Goal: Task Accomplishment & Management: Manage account settings

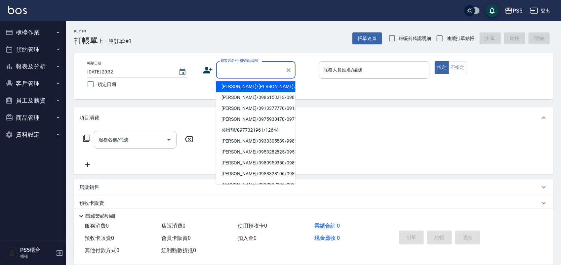
click at [245, 70] on input "顧客姓名/手機號碼/編號" at bounding box center [250, 70] width 63 height 12
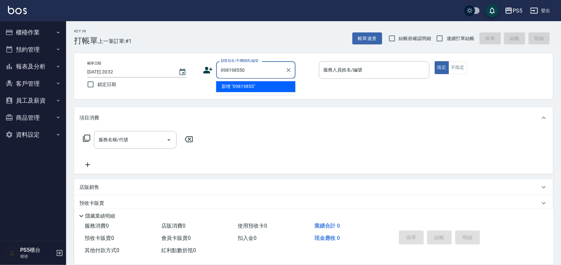
type input "0981985506"
drag, startPoint x: 264, startPoint y: 66, endPoint x: 162, endPoint y: 74, distance: 102.1
click at [159, 73] on div "帳單日期 2025/08/18 20:32 鎖定日期 顧客姓名/手機號碼/編號 0981985506 顧客姓名/手機號碼/編號 服務人員姓名/編號 服務人員姓…" at bounding box center [313, 76] width 463 height 30
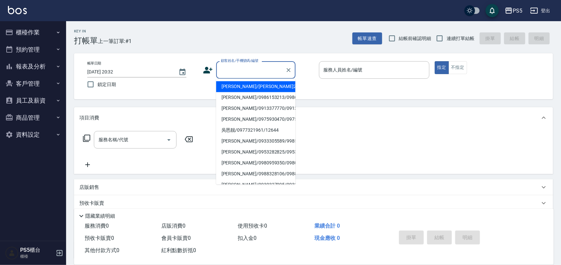
click at [209, 68] on icon at bounding box center [208, 70] width 10 height 10
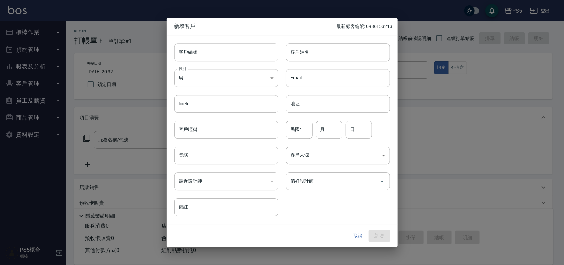
click at [216, 56] on input "客戶編號" at bounding box center [227, 52] width 104 height 18
paste input "0981985506"
type input "0981985506"
click at [214, 155] on input "電話" at bounding box center [227, 155] width 104 height 18
paste input "0981985506"
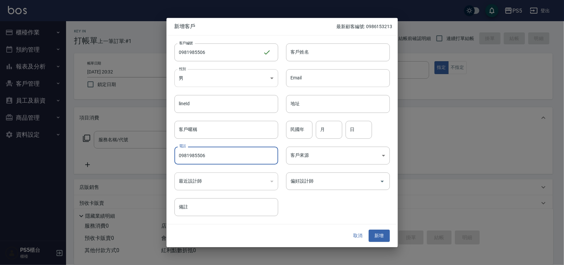
type input "0981985506"
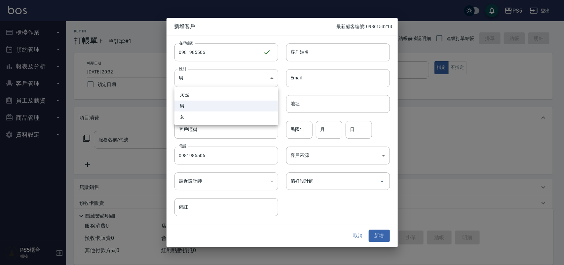
click at [219, 80] on body "PS5 登出 櫃檯作業 打帳單 帳單列表 掛單列表 座位開單 營業儀表板 現金收支登錄 材料自購登錄 每日結帳 排班表 掃碼打卡 預約管理 預約管理 單日預約…" at bounding box center [282, 161] width 564 height 322
click at [204, 113] on li "女" at bounding box center [227, 116] width 104 height 11
type input "FEMALE"
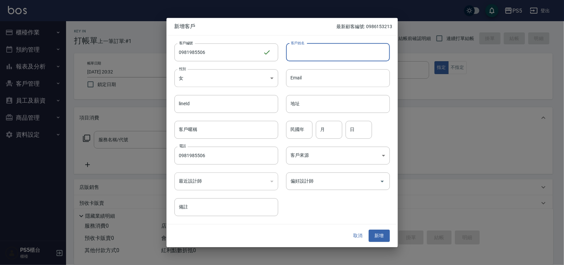
click at [290, 60] on input "客戶姓名" at bounding box center [338, 52] width 104 height 18
type input "宋佩珍"
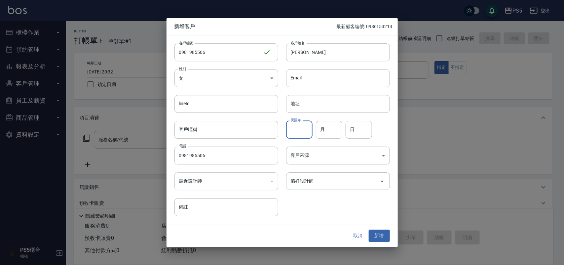
click at [306, 128] on input "民國年" at bounding box center [299, 130] width 26 height 18
type input "62"
type input "4"
type input "13"
drag, startPoint x: 386, startPoint y: 235, endPoint x: 356, endPoint y: 202, distance: 44.5
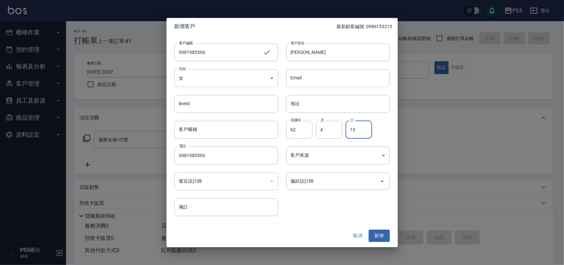
click at [387, 235] on button "新增" at bounding box center [379, 236] width 21 height 12
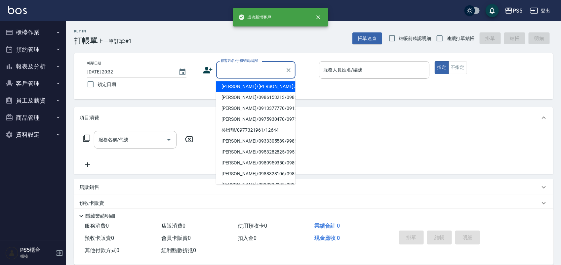
click at [258, 75] on input "顧客姓名/手機號碼/編號" at bounding box center [250, 70] width 63 height 12
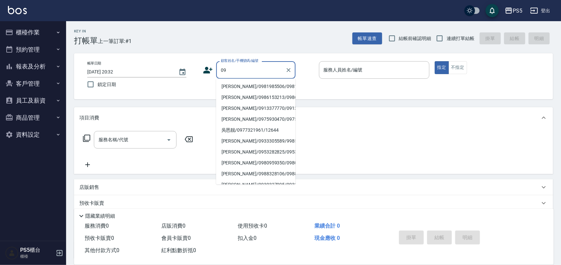
click at [235, 85] on li "宋佩珍/0981985506/0981985506" at bounding box center [255, 86] width 79 height 11
type input "宋佩珍/0981985506/0981985506"
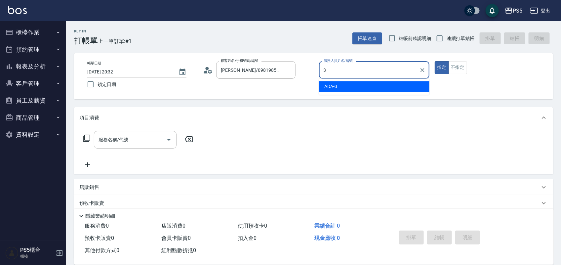
type input "ADA-3"
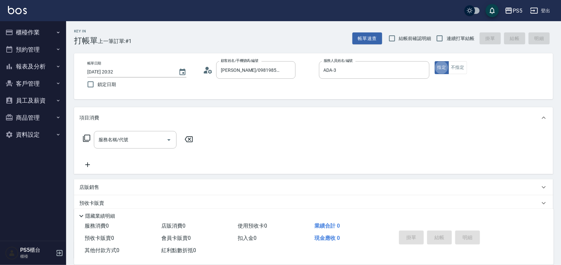
type button "true"
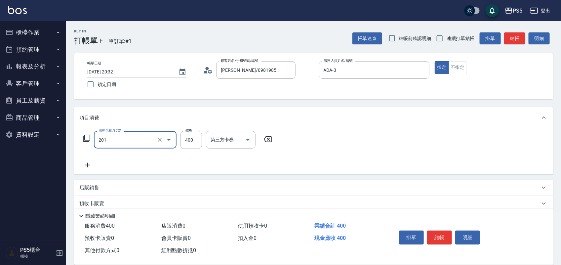
type input "洗剪400(201)"
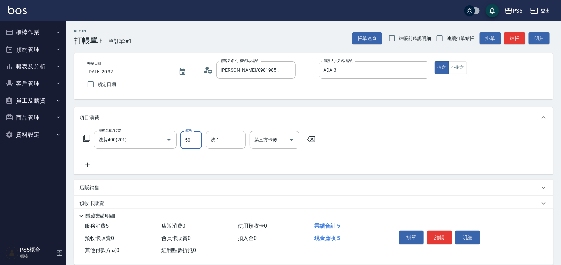
type input "500"
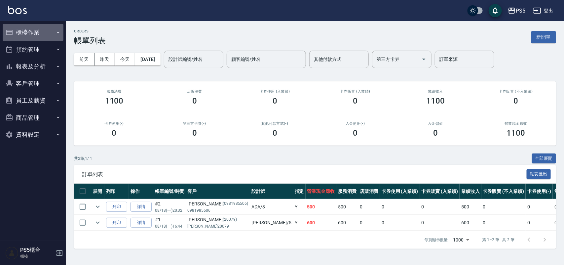
click at [40, 30] on button "櫃檯作業" at bounding box center [33, 32] width 61 height 17
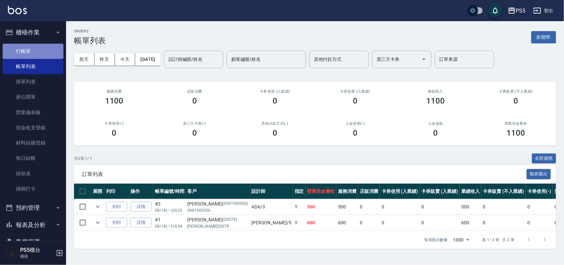
click at [37, 49] on link "打帳單" at bounding box center [33, 51] width 61 height 15
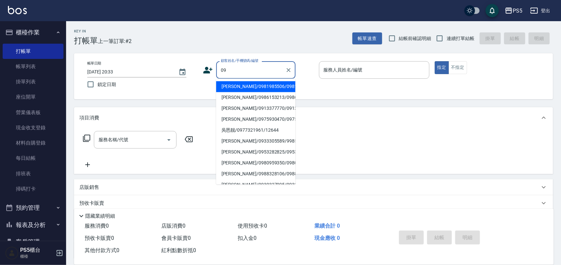
click at [242, 84] on li "宋佩珍/0981985506/0981985506" at bounding box center [255, 86] width 79 height 11
type input "宋佩珍/0981985506/0981985506"
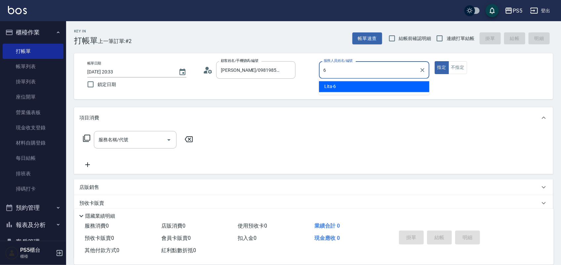
type input "Lita-6"
type button "true"
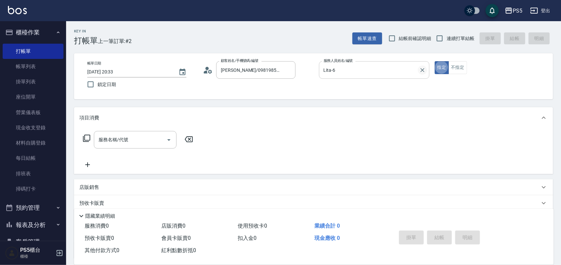
click at [419, 70] on icon "Clear" at bounding box center [422, 70] width 7 height 7
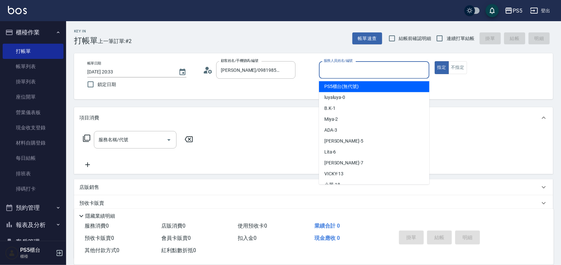
click at [413, 72] on input "服務人員姓名/編號" at bounding box center [374, 70] width 104 height 12
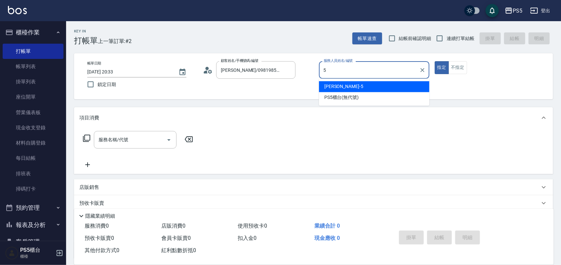
type input "Jolie-5"
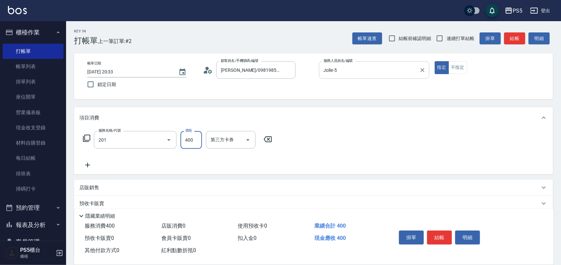
type input "洗剪400(201)"
type input "600"
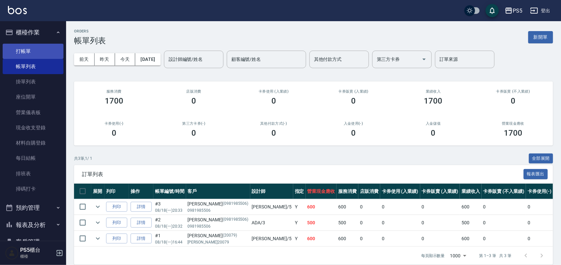
click at [32, 47] on link "打帳單" at bounding box center [33, 51] width 61 height 15
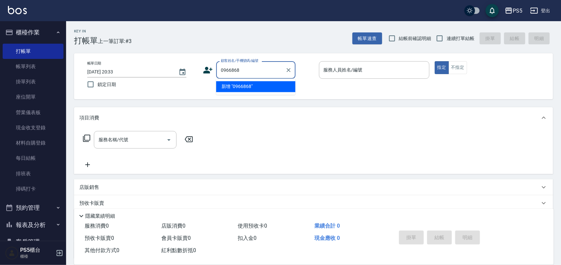
click at [253, 69] on input "0966868" at bounding box center [250, 70] width 63 height 12
type input "0966868262"
drag, startPoint x: 253, startPoint y: 69, endPoint x: 186, endPoint y: 76, distance: 67.6
click at [186, 76] on div "帳單日期 2025/08/18 20:33 鎖定日期 顧客姓名/手機號碼/編號 0966868262 顧客姓名/手機號碼/編號 服務人員姓名/編號 服務人員姓…" at bounding box center [313, 76] width 463 height 30
click at [208, 67] on icon at bounding box center [208, 70] width 10 height 10
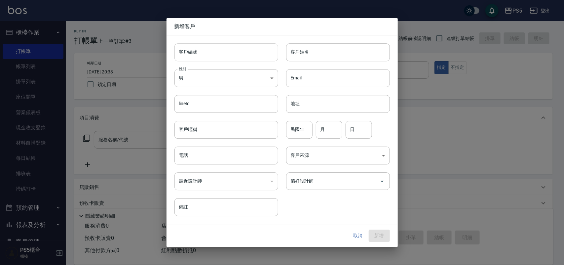
click at [211, 44] on input "客戶編號" at bounding box center [227, 52] width 104 height 18
paste input "0966868262"
type input "0966868262"
click at [224, 150] on input "電話" at bounding box center [227, 155] width 104 height 18
paste input "0966868262"
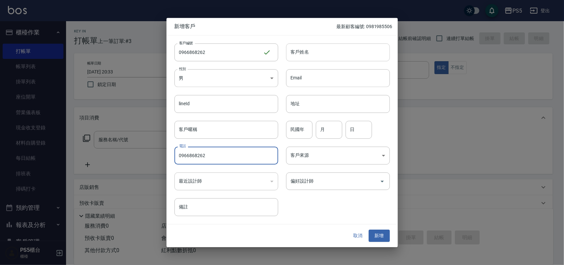
type input "0966868262"
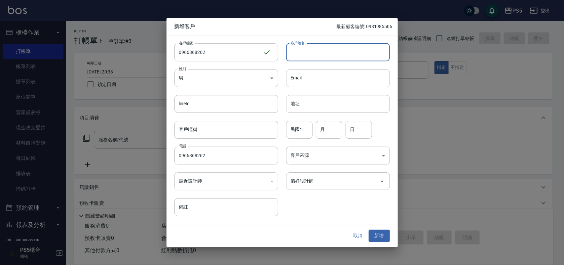
click at [323, 60] on input "客戶姓名" at bounding box center [338, 52] width 104 height 18
type input "吳姝嫻"
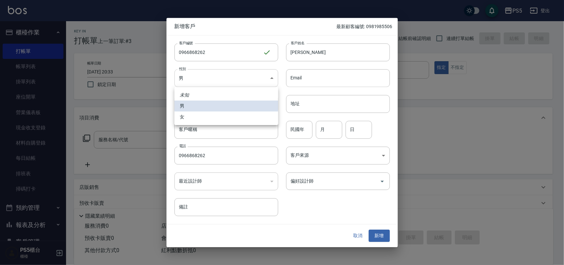
drag, startPoint x: 230, startPoint y: 79, endPoint x: 230, endPoint y: 103, distance: 24.5
click at [230, 79] on body "PS5 登出 櫃檯作業 打帳單 帳單列表 掛單列表 座位開單 營業儀表板 現金收支登錄 材料自購登錄 每日結帳 排班表 掃碼打卡 預約管理 預約管理 單日預約…" at bounding box center [282, 161] width 564 height 322
click at [221, 116] on li "女" at bounding box center [227, 116] width 104 height 11
type input "FEMALE"
click at [305, 131] on input "民國年" at bounding box center [299, 130] width 26 height 18
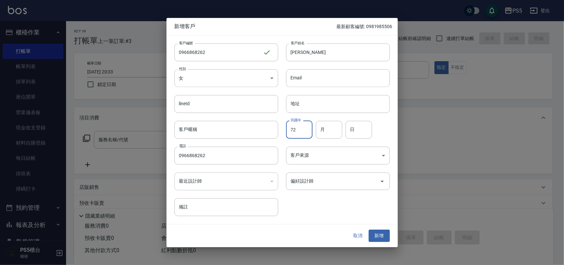
type input "72"
type input "12"
type input "22"
click at [383, 234] on button "新增" at bounding box center [379, 236] width 21 height 12
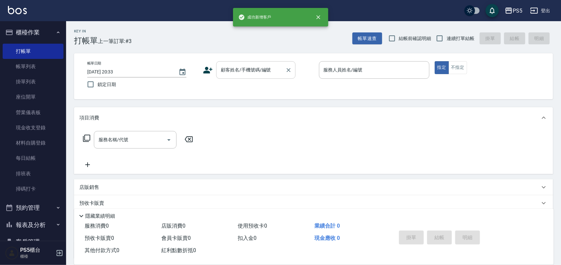
click at [256, 70] on input "顧客姓名/手機號碼/編號" at bounding box center [250, 70] width 63 height 12
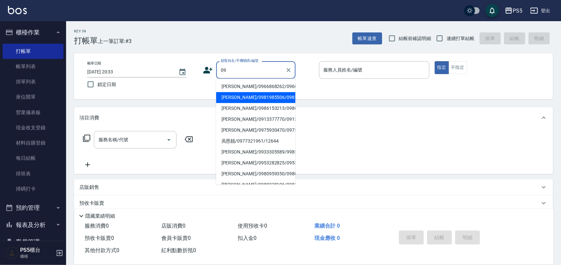
click at [244, 81] on li "吳姝嫻/0966868262/0966868262" at bounding box center [255, 86] width 79 height 11
type input "吳姝嫻/0966868262/0966868262"
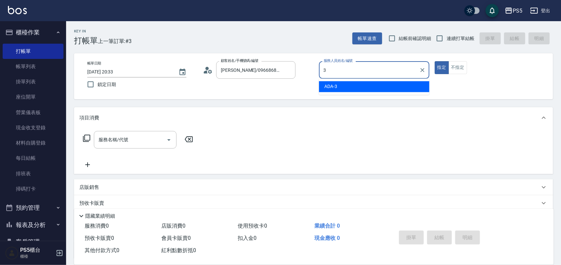
type input "ADA-3"
type button "true"
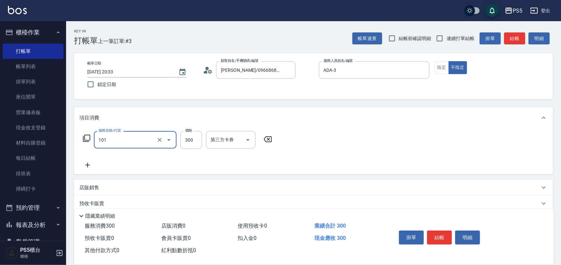
type input "洗髮(101)"
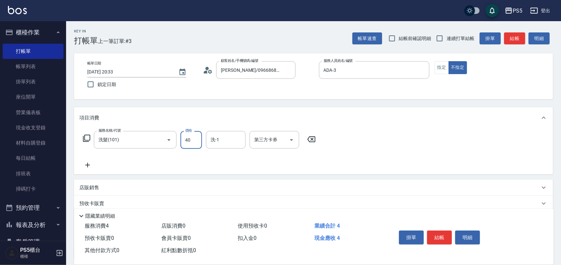
type input "400"
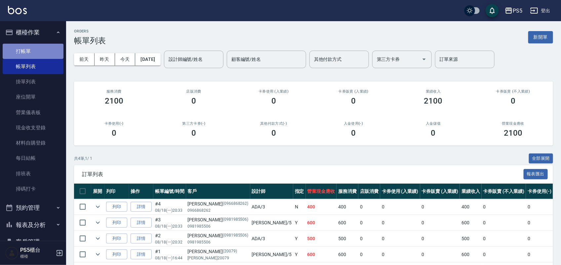
click at [35, 49] on link "打帳單" at bounding box center [33, 51] width 61 height 15
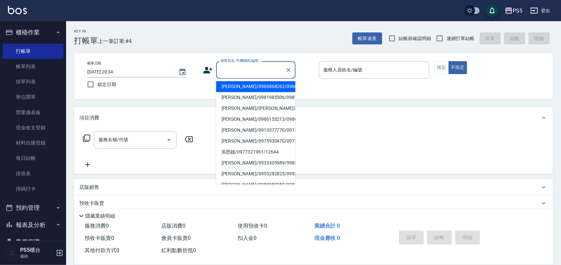
click at [228, 69] on input "顧客姓名/手機號碼/編號" at bounding box center [250, 70] width 63 height 12
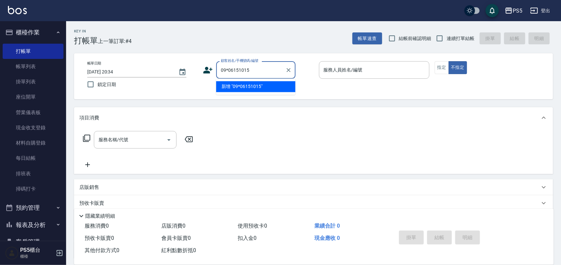
click at [233, 68] on input "09*06151015" at bounding box center [250, 70] width 63 height 12
type input "0903151015"
drag, startPoint x: 256, startPoint y: 69, endPoint x: 195, endPoint y: 70, distance: 60.9
click at [195, 70] on div "帳單日期 2025/08/18 20:34 鎖定日期 顧客姓名/手機號碼/編號 0903151015 顧客姓名/手機號碼/編號 服務人員姓名/編號 服務人員姓…" at bounding box center [313, 76] width 463 height 30
click at [199, 69] on div "帳單日期 2025/08/18 20:34 鎖定日期 顧客姓名/手機號碼/編號 顧客姓名/手機號碼/編號 服務人員姓名/編號 服務人員姓名/編號 指定 不指定" at bounding box center [313, 76] width 463 height 30
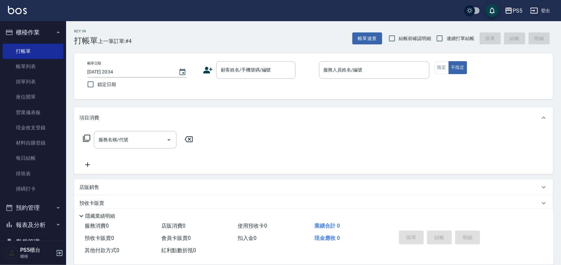
click at [210, 73] on icon at bounding box center [208, 70] width 10 height 10
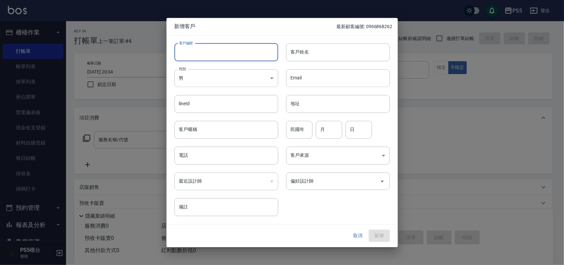
click at [210, 56] on input "客戶編號" at bounding box center [227, 52] width 104 height 18
paste input "0903151015"
type input "0903151015"
click at [227, 157] on input "電話" at bounding box center [227, 155] width 104 height 18
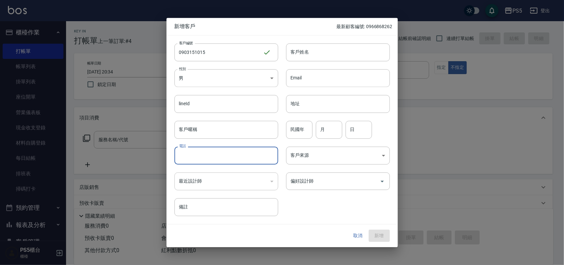
paste input "0903151015"
type input "0903151015"
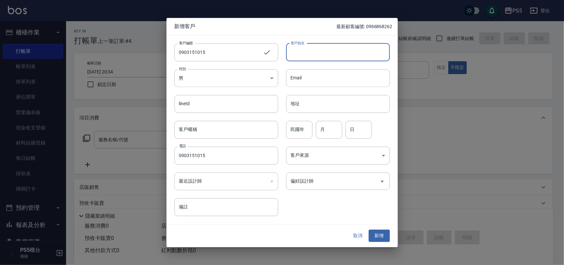
click at [321, 46] on input "客戶姓名" at bounding box center [338, 52] width 104 height 18
type input "歐妍汝"
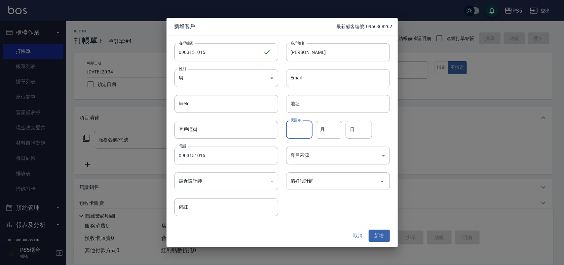
click at [299, 128] on input "民國年" at bounding box center [299, 130] width 26 height 18
type input "81"
type input "10"
type input "15"
drag, startPoint x: 384, startPoint y: 236, endPoint x: 348, endPoint y: 158, distance: 85.7
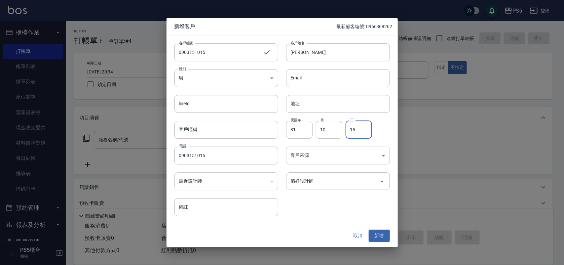
click at [383, 236] on button "新增" at bounding box center [379, 236] width 21 height 12
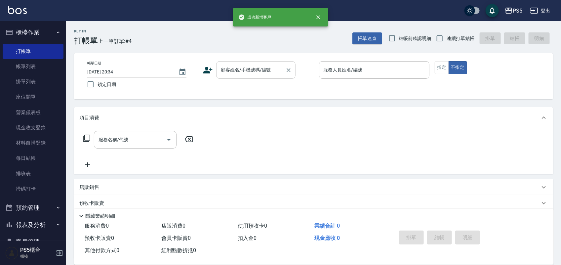
click at [284, 69] on div at bounding box center [288, 70] width 9 height 18
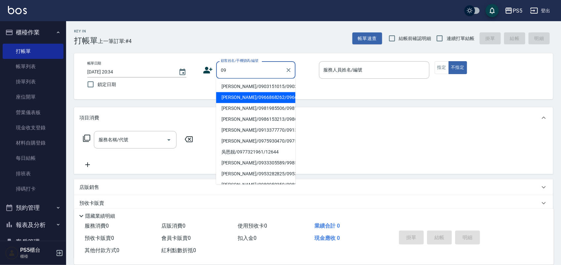
click at [234, 87] on li "歐妍汝/0903151015/0903151015" at bounding box center [255, 86] width 79 height 11
type input "歐妍汝/0903151015/0903151015"
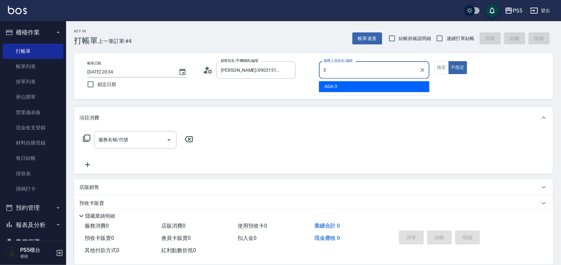
type input "ADA-3"
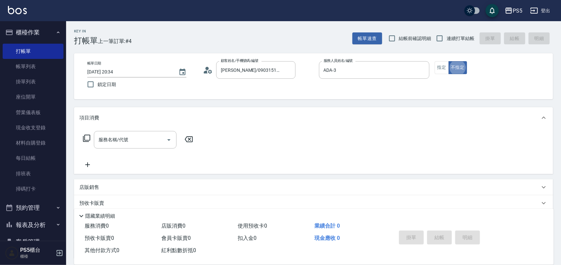
type button "false"
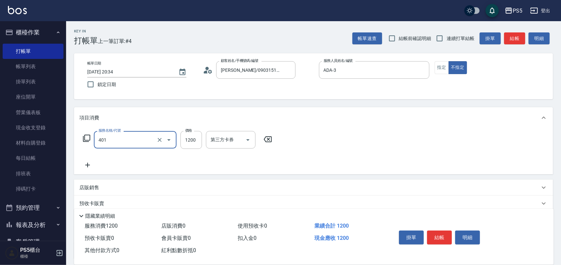
type input "基本染髮(401)"
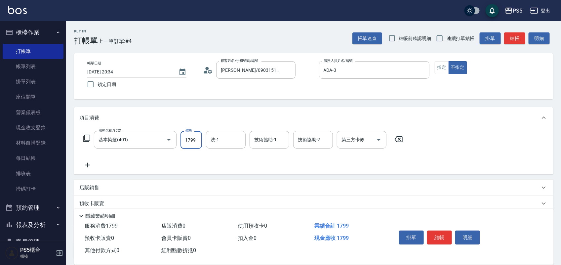
type input "1799"
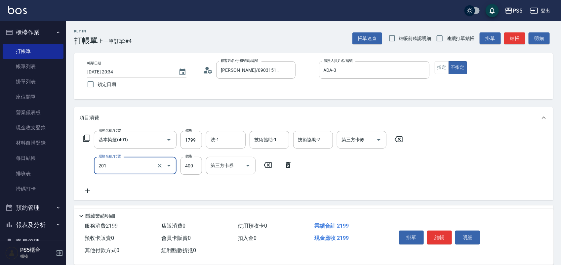
type input "洗剪400(201)"
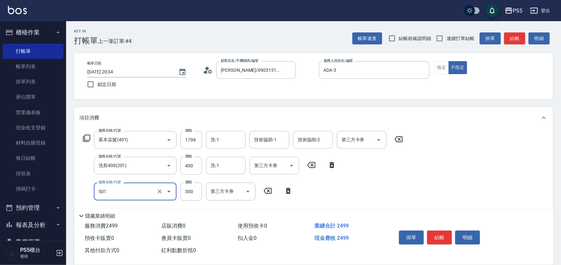
type input "自備護髮(501)"
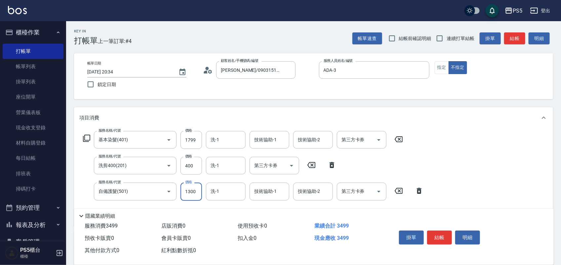
click at [342, 92] on div "帳單日期 2025/08/18 20:34 鎖定日期 顧客姓名/手機號碼/編號 歐妍汝/0903151015/0903151015 顧客姓名/手機號碼/編號 …" at bounding box center [313, 76] width 479 height 46
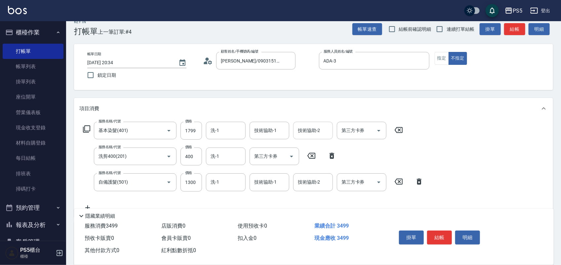
scroll to position [41, 0]
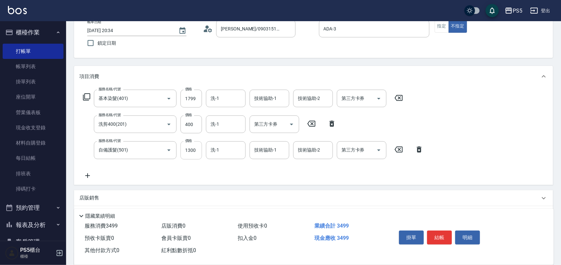
click at [192, 154] on input "1300" at bounding box center [191, 150] width 21 height 18
type input "1000"
click at [472, 124] on div "服務名稱/代號 基本染髮(401) 服務名稱/代號 價格 1799 價格 洗-1 洗-1 技術協助-1 技術協助-1 技術協助-2 技術協助-2 第三方卡券 …" at bounding box center [313, 136] width 479 height 98
click at [440, 235] on button "結帳" at bounding box center [439, 237] width 25 height 14
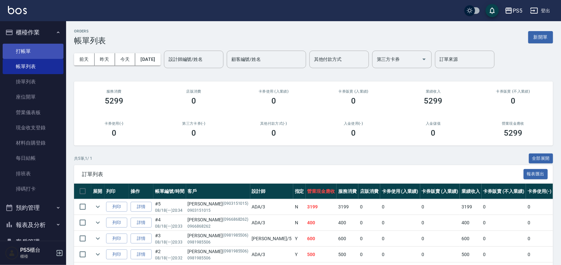
click at [21, 50] on link "打帳單" at bounding box center [33, 51] width 61 height 15
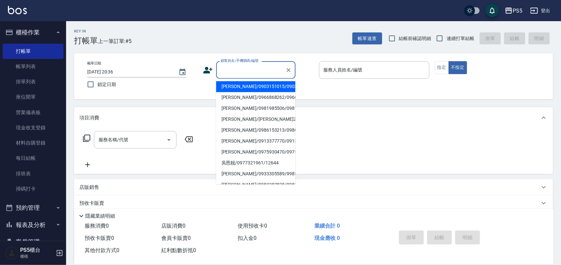
click at [250, 66] on input "顧客姓名/手機號碼/編號" at bounding box center [250, 70] width 63 height 12
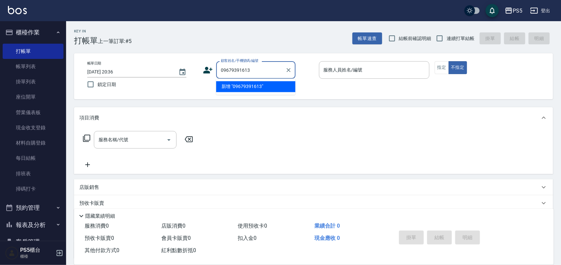
click at [228, 69] on input "09679391613" at bounding box center [250, 70] width 63 height 12
drag, startPoint x: 252, startPoint y: 68, endPoint x: 200, endPoint y: 68, distance: 51.9
click at [200, 68] on div "帳單日期 2025/08/18 20:36 鎖定日期 顧客姓名/手機號碼/編號 0979391613 顧客姓名/手機號碼/編號 服務人員姓名/編號 服務人員姓…" at bounding box center [313, 76] width 463 height 30
type input "0979391613"
drag, startPoint x: 224, startPoint y: 67, endPoint x: 212, endPoint y: 90, distance: 26.0
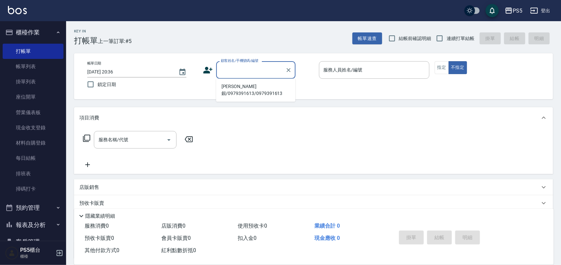
click at [207, 93] on div "帳單日期 2025/08/18 20:36 鎖定日期 顧客姓名/手機號碼/編號 顧客姓名/手機號碼/編號 服務人員姓名/編號 服務人員姓名/編號 指定 不指定" at bounding box center [313, 76] width 479 height 46
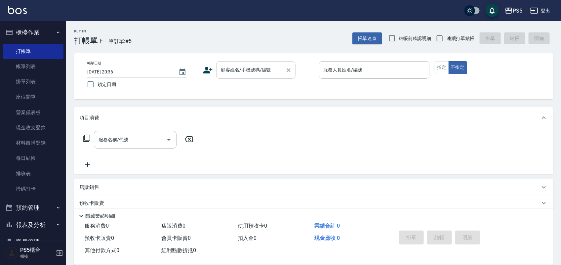
click at [234, 71] on input "顧客姓名/手機號碼/編號" at bounding box center [250, 70] width 63 height 12
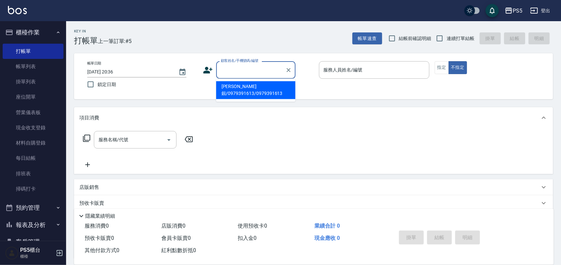
click at [246, 84] on li "歐雯銀/0979391613/0979391613" at bounding box center [255, 90] width 79 height 18
type input "歐雯銀/0979391613/0979391613"
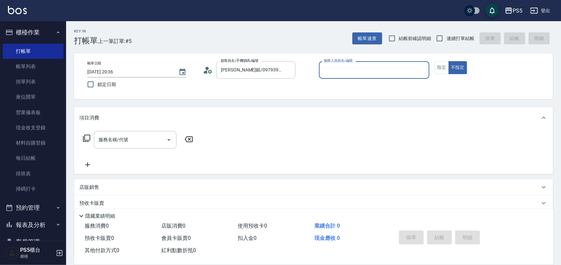
type input "3"
type input "ADA-3"
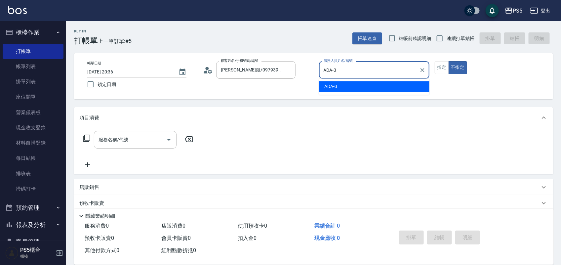
type button "false"
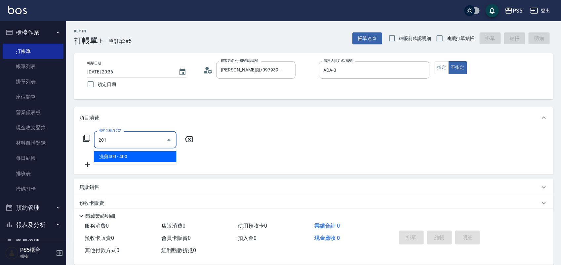
type input "洗剪400(201)"
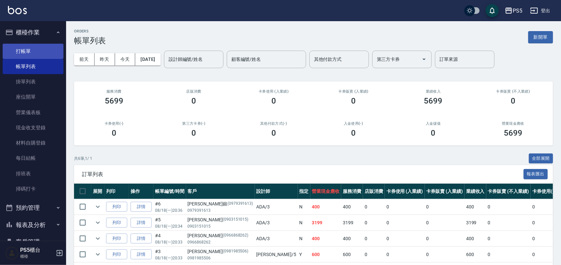
click at [47, 52] on link "打帳單" at bounding box center [33, 51] width 61 height 15
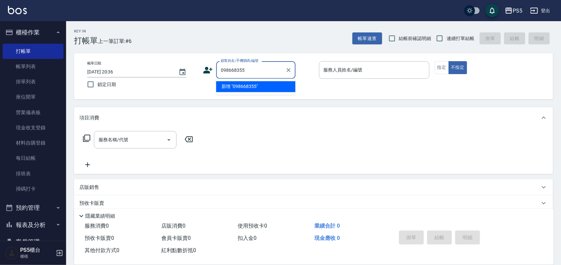
type input "0986683557"
drag, startPoint x: 255, startPoint y: 67, endPoint x: 219, endPoint y: 68, distance: 35.7
click at [203, 72] on div "顧客姓名/手機號碼/編號 0986683557 顧客姓名/手機號碼/編號" at bounding box center [258, 70] width 110 height 18
click at [211, 72] on icon at bounding box center [208, 70] width 10 height 10
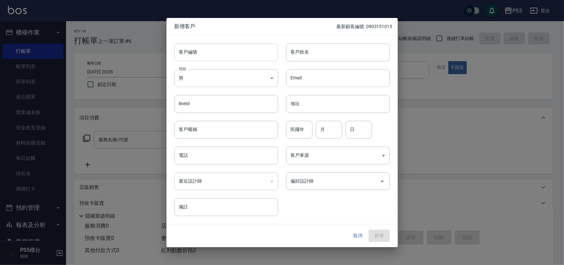
click at [209, 57] on input "客戶編號" at bounding box center [227, 52] width 104 height 18
paste input "0986683557"
type input "0986683557"
click at [204, 155] on input "電話" at bounding box center [227, 155] width 104 height 18
paste input "0986683557"
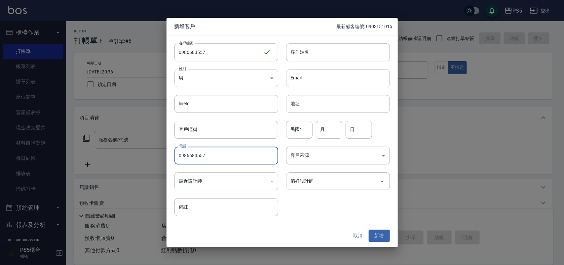
type input "0986683557"
click at [203, 74] on body "PS5 登出 櫃檯作業 打帳單 帳單列表 掛單列表 座位開單 營業儀表板 現金收支登錄 材料自購登錄 每日結帳 排班表 掃碼打卡 預約管理 預約管理 單日預約…" at bounding box center [282, 161] width 564 height 322
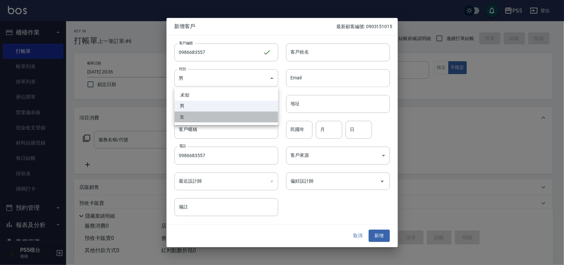
drag, startPoint x: 194, startPoint y: 116, endPoint x: 259, endPoint y: 65, distance: 82.6
click at [195, 116] on li "女" at bounding box center [227, 116] width 104 height 11
type input "FEMALE"
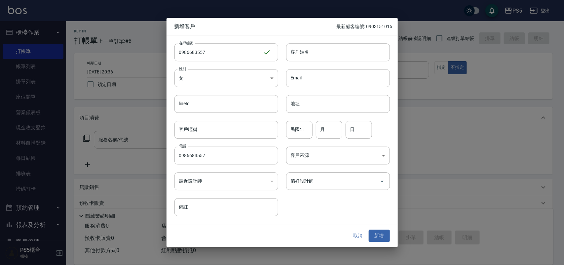
click at [295, 46] on div "客戶姓名 客戶姓名" at bounding box center [338, 52] width 104 height 18
type input "林子甯"
click at [290, 133] on input "民國年" at bounding box center [299, 130] width 26 height 18
type input "90"
type input "8"
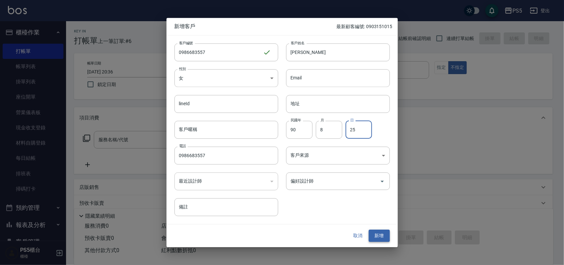
type input "25"
click at [375, 230] on button "新增" at bounding box center [379, 236] width 21 height 12
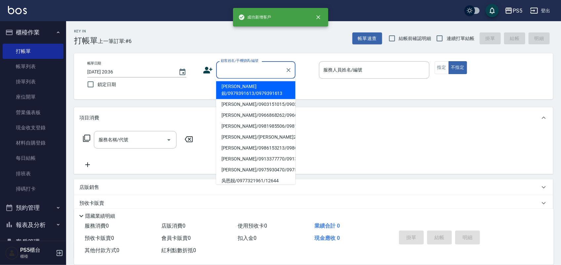
click at [270, 67] on input "顧客姓名/手機號碼/編號" at bounding box center [250, 70] width 63 height 12
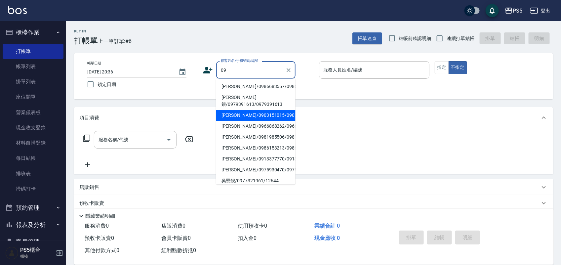
click at [240, 88] on li "林子甯/0986683557/0986683557" at bounding box center [255, 86] width 79 height 11
type input "林子甯/0986683557/0986683557"
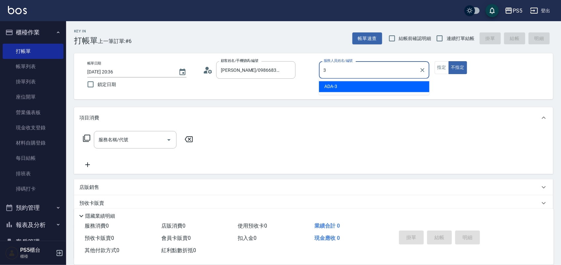
type input "ADA-3"
type button "false"
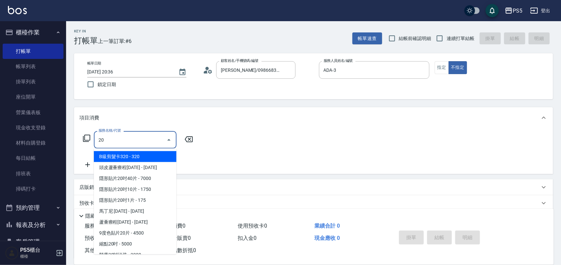
type input "201"
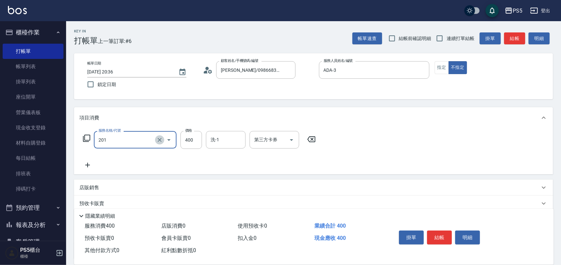
drag, startPoint x: 159, startPoint y: 141, endPoint x: 170, endPoint y: 141, distance: 10.3
click at [160, 141] on icon "Clear" at bounding box center [159, 140] width 7 height 7
type input "精油洗髮(102)"
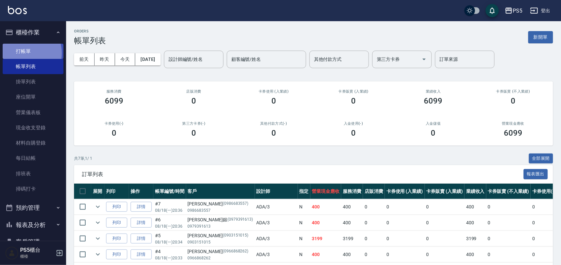
click at [22, 53] on link "打帳單" at bounding box center [33, 51] width 61 height 15
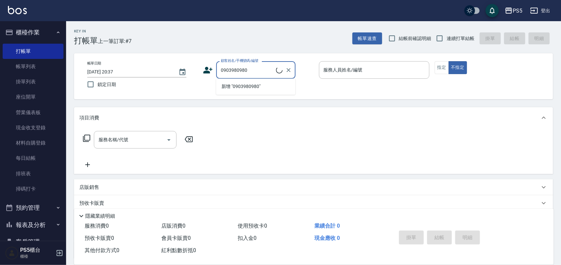
type input "劉芳廷/0903980980/0903980980"
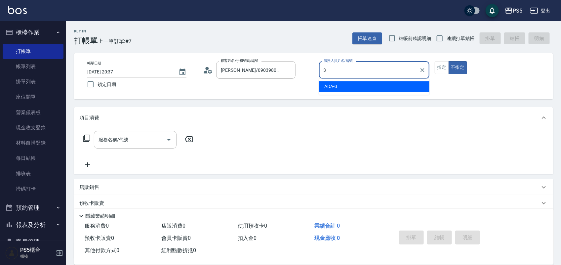
type input "ADA-3"
type button "false"
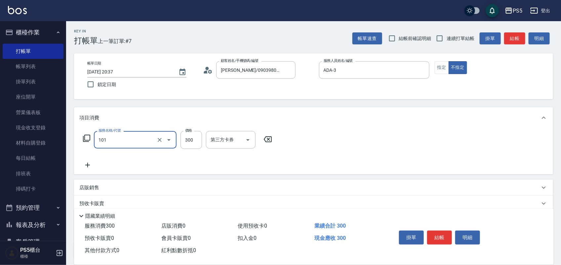
type input "洗髮(101)"
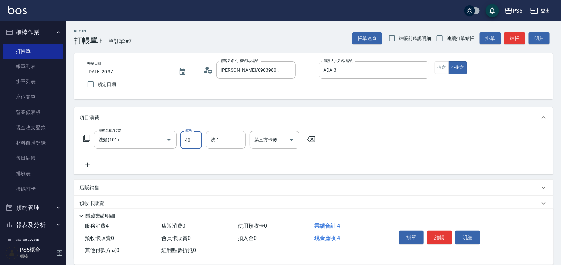
type input "400"
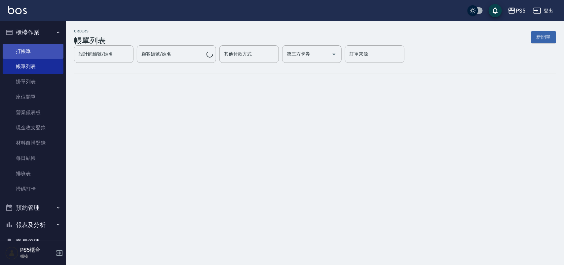
click at [29, 47] on link "打帳單" at bounding box center [33, 51] width 61 height 15
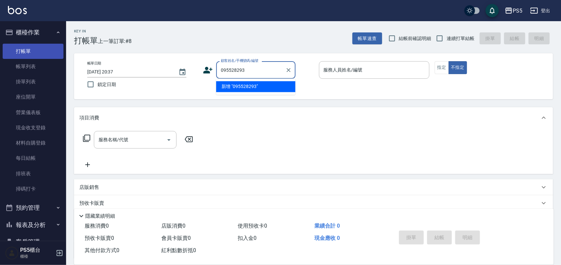
type input "0955282938"
drag, startPoint x: 254, startPoint y: 69, endPoint x: 216, endPoint y: 71, distance: 38.4
click at [216, 71] on div "顧客姓名/手機號碼/編號 0955282938 顧客姓名/手機號碼/編號" at bounding box center [258, 70] width 110 height 18
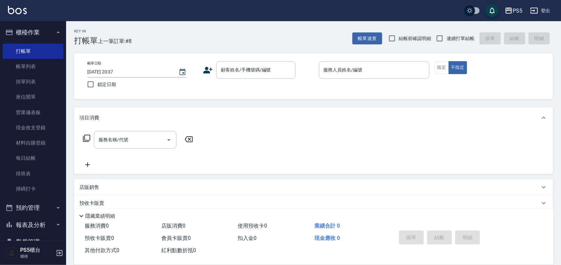
click at [212, 67] on icon at bounding box center [208, 70] width 10 height 10
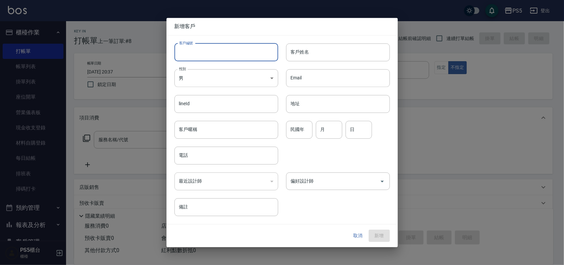
click at [213, 49] on input "客戶編號" at bounding box center [227, 52] width 104 height 18
type input "0955282938"
click at [212, 156] on input "電話" at bounding box center [227, 155] width 104 height 18
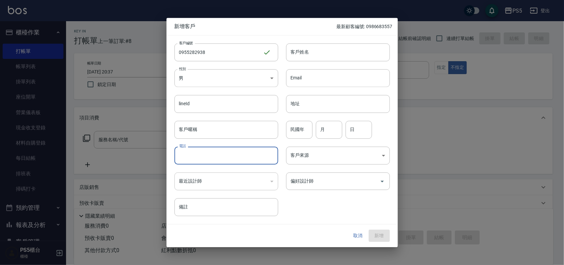
paste input "0955282938"
type input "0955282938"
click at [206, 93] on div "lineId lineId" at bounding box center [223, 100] width 112 height 26
click at [207, 83] on body "PS5 登出 櫃檯作業 打帳單 帳單列表 掛單列表 座位開單 營業儀表板 現金收支登錄 材料自購登錄 每日結帳 排班表 掃碼打卡 預約管理 預約管理 單日預約…" at bounding box center [282, 161] width 564 height 322
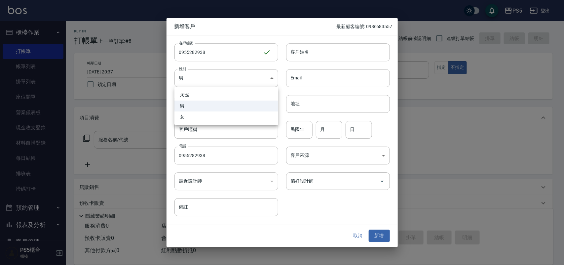
click at [203, 117] on li "女" at bounding box center [227, 116] width 104 height 11
type input "FEMALE"
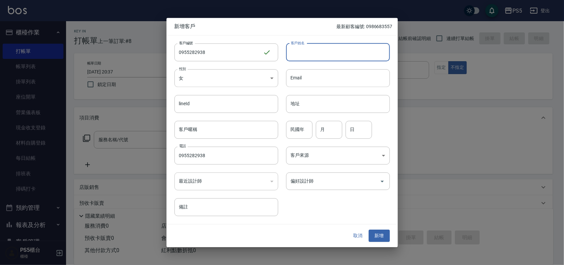
click at [307, 52] on input "客戶姓名" at bounding box center [338, 52] width 104 height 18
type input "娟"
click at [339, 133] on input "月" at bounding box center [329, 130] width 26 height 18
type input "5"
type input "22"
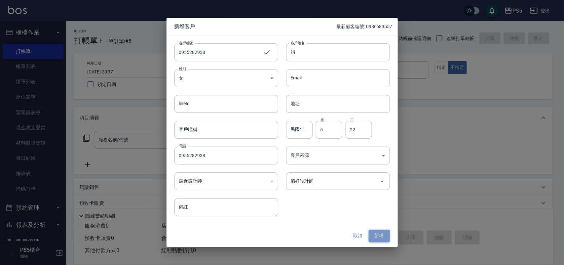
click at [381, 233] on button "新增" at bounding box center [379, 236] width 21 height 12
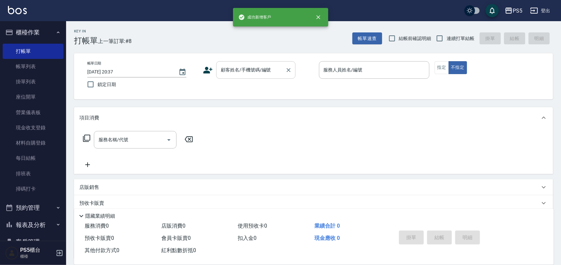
click at [254, 67] on div "顧客姓名/手機號碼/編號 顧客姓名/手機號碼/編號" at bounding box center [255, 70] width 79 height 18
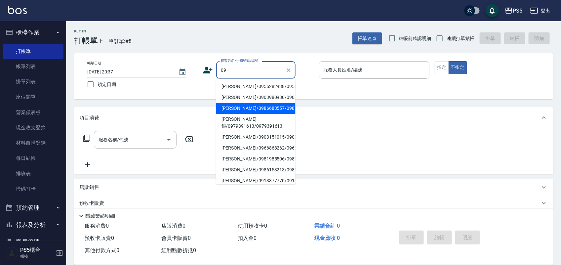
click at [244, 83] on li "娟/0955282938/0955282938" at bounding box center [255, 86] width 79 height 11
type input "娟/0955282938/0955282938"
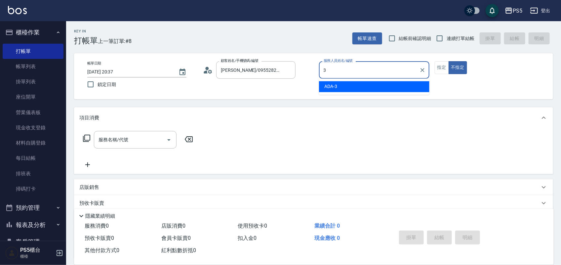
type input "ADA-3"
type button "false"
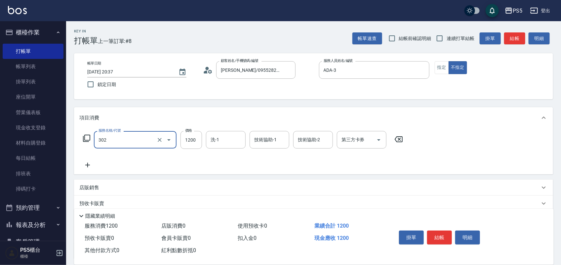
type input "基本離子燙(302)"
type input "1999"
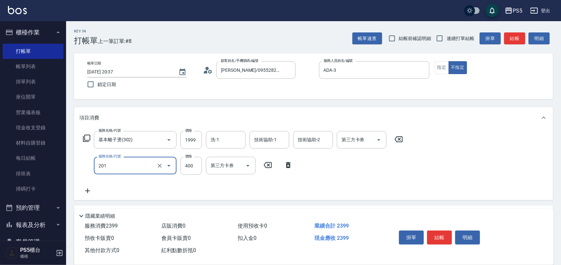
type input "洗剪400(201)"
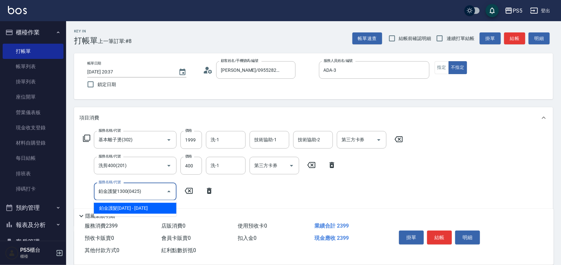
type input "鉑金護髮1300(0425)"
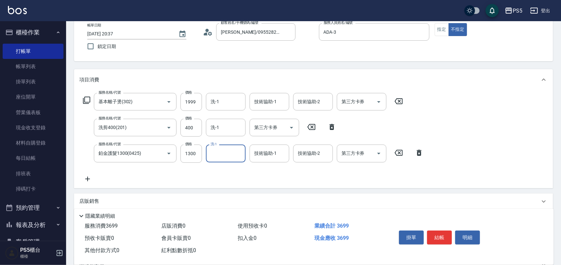
scroll to position [108, 0]
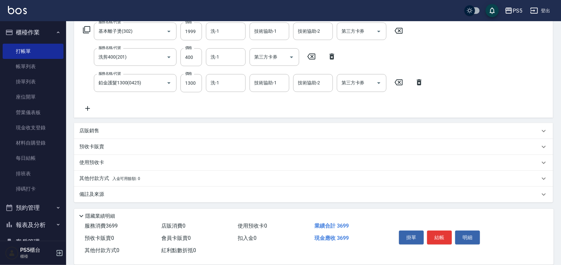
click at [98, 175] on p "其他付款方式 入金可用餘額: 0" at bounding box center [109, 178] width 61 height 7
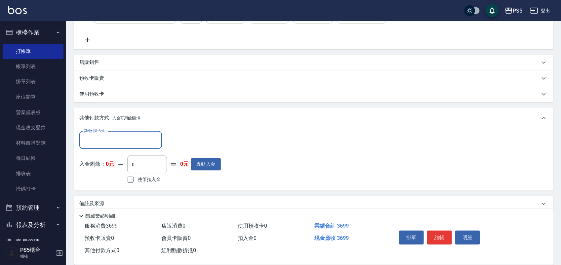
scroll to position [181, 0]
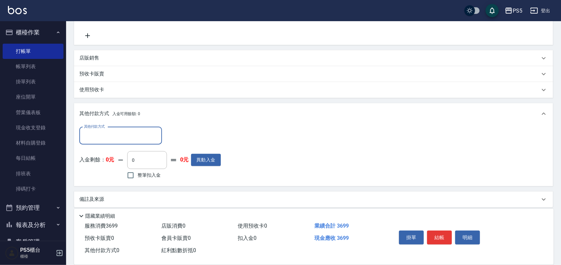
click at [118, 142] on div "其他付款方式" at bounding box center [120, 136] width 83 height 18
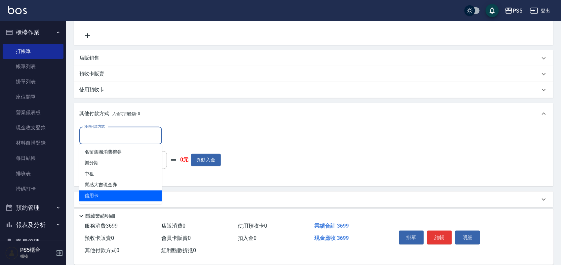
click at [104, 193] on span "信用卡" at bounding box center [120, 195] width 83 height 11
type input "信用卡"
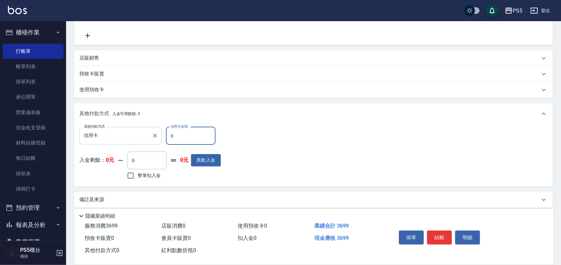
drag, startPoint x: 183, startPoint y: 137, endPoint x: 160, endPoint y: 136, distance: 22.2
click at [160, 136] on div "其他付款方式 信用卡 其他付款方式 信用卡金額 0 信用卡金額" at bounding box center [150, 136] width 142 height 18
type input "3699"
click at [443, 230] on button "結帳" at bounding box center [439, 237] width 25 height 14
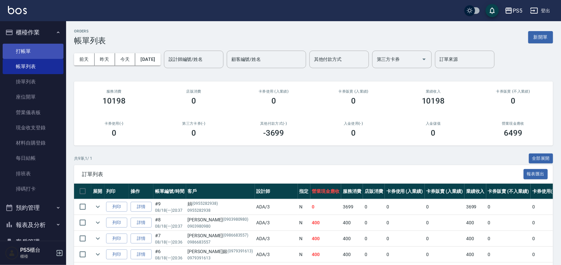
click at [27, 51] on link "打帳單" at bounding box center [33, 51] width 61 height 15
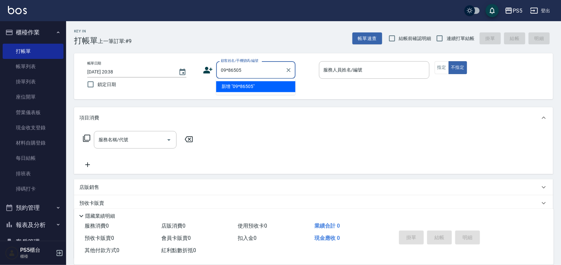
click at [227, 70] on input "09*86505" at bounding box center [250, 70] width 63 height 12
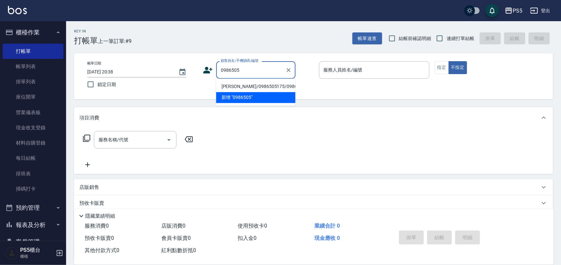
click at [257, 68] on input "0986505" at bounding box center [250, 70] width 63 height 12
click at [238, 85] on li "謝純妤/0986505175/0986505175" at bounding box center [255, 86] width 79 height 11
type input "謝純妤/0986505175/0986505175"
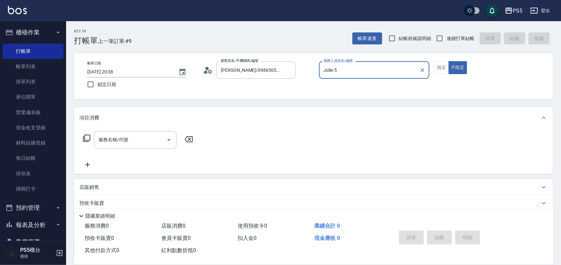
type input "Jolie-5"
click at [449, 61] on button "不指定" at bounding box center [458, 67] width 19 height 13
type button "false"
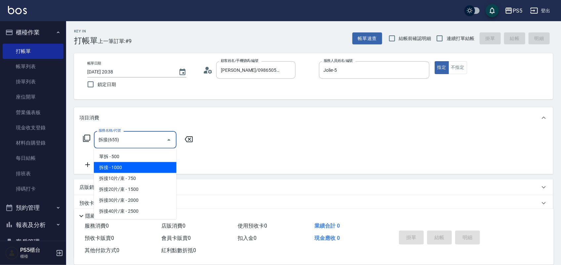
type input "拆接(655)"
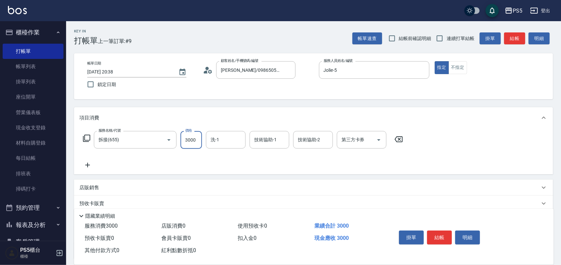
type input "3000"
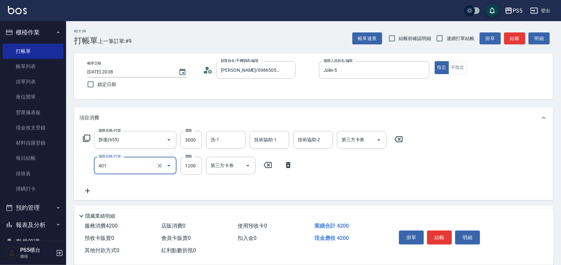
type input "基本染髮(401)"
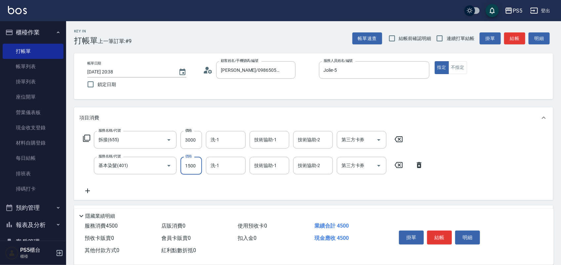
type input "1500"
click at [238, 85] on div "帳單日期 2025/08/18 20:38 鎖定日期 顧客姓名/手機號碼/編號 謝純妤/0986505175/0986505175 顧客姓名/手機號碼/編號 …" at bounding box center [313, 76] width 463 height 30
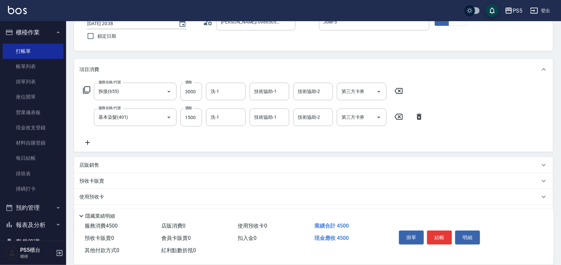
scroll to position [83, 0]
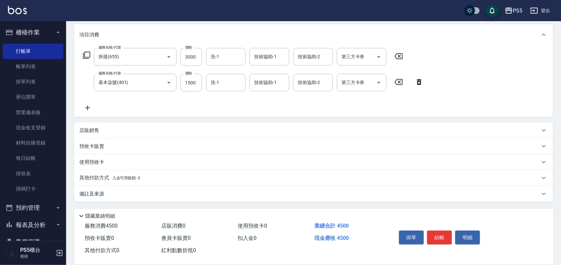
click at [108, 172] on div "其他付款方式 入金可用餘額: 0" at bounding box center [313, 178] width 479 height 16
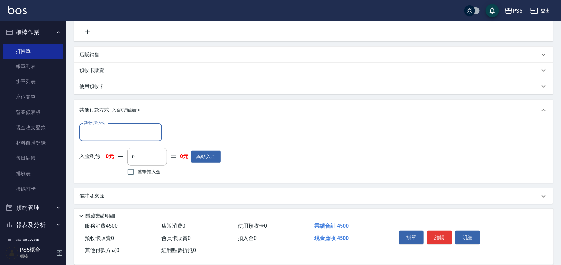
scroll to position [159, 0]
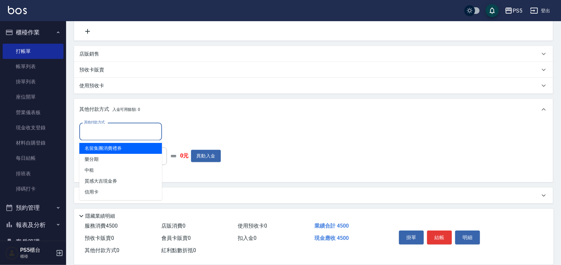
click at [109, 130] on input "其他付款方式" at bounding box center [120, 132] width 77 height 12
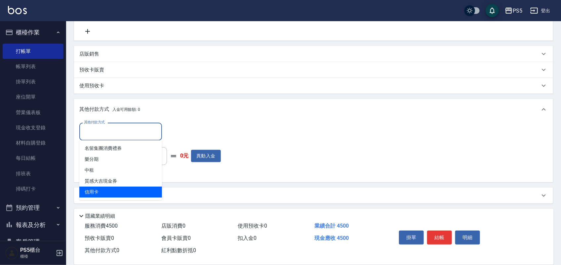
click at [90, 187] on span "信用卡" at bounding box center [120, 192] width 83 height 11
type input "信用卡"
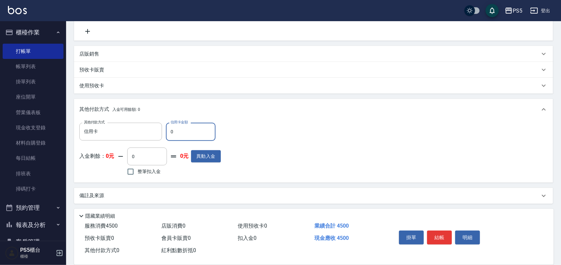
drag, startPoint x: 174, startPoint y: 133, endPoint x: 170, endPoint y: 133, distance: 4.0
click at [170, 133] on input "0" at bounding box center [191, 132] width 50 height 18
type input "4500"
click at [349, 90] on div "使用預收卡" at bounding box center [313, 86] width 479 height 16
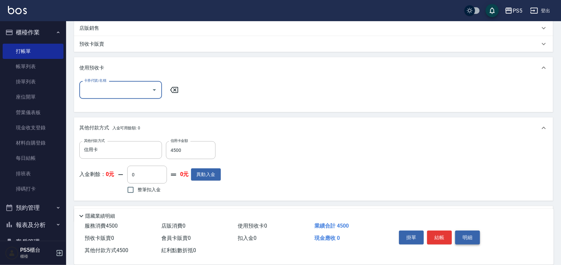
scroll to position [205, 0]
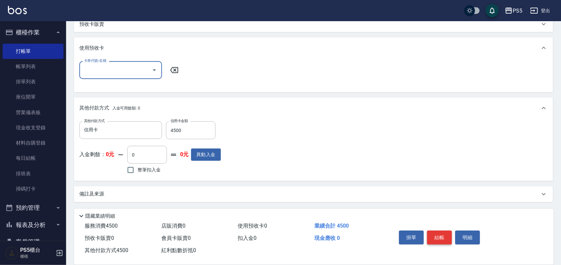
click at [440, 231] on button "結帳" at bounding box center [439, 237] width 25 height 14
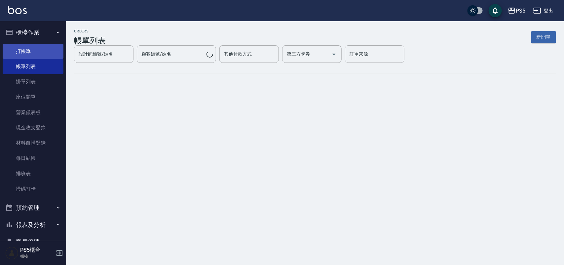
click at [35, 51] on link "打帳單" at bounding box center [33, 51] width 61 height 15
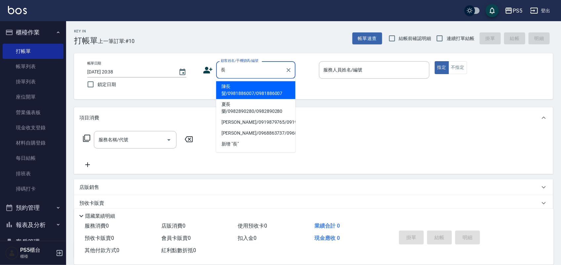
click at [232, 85] on li "陳長髮/0981886007/0981886007" at bounding box center [255, 90] width 79 height 18
type input "陳長髮/0981886007/0981886007"
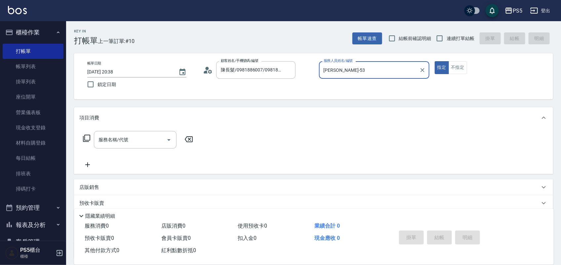
type input "Jolie-5"
click at [435, 61] on button "指定" at bounding box center [442, 67] width 14 height 13
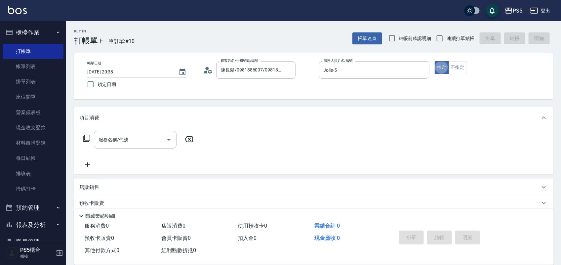
type button "true"
type input "2"
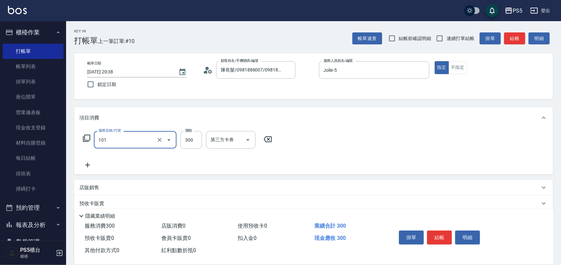
type input "洗髮(101)"
type input "600"
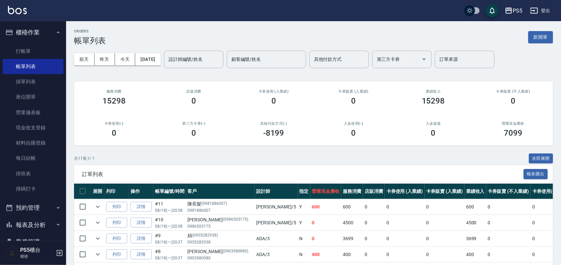
scroll to position [68, 0]
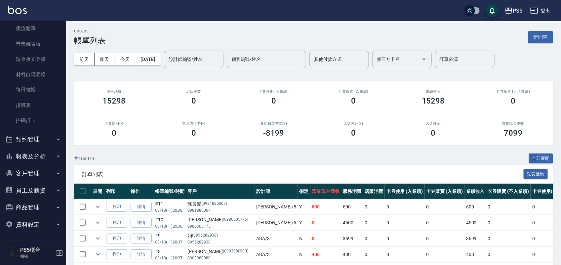
drag, startPoint x: 22, startPoint y: 163, endPoint x: 22, endPoint y: 159, distance: 4.0
click at [22, 159] on button "報表及分析" at bounding box center [33, 156] width 61 height 17
click at [22, 156] on button "報表及分析" at bounding box center [33, 156] width 61 height 17
click at [22, 152] on button "報表及分析" at bounding box center [33, 156] width 61 height 17
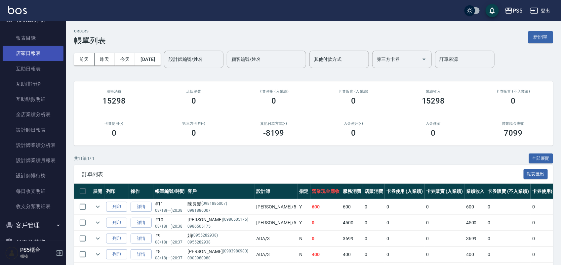
scroll to position [152, 0]
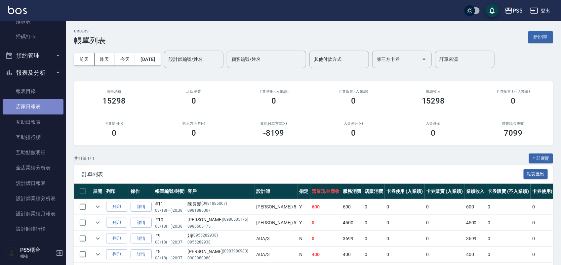
click at [40, 101] on link "店家日報表" at bounding box center [33, 106] width 61 height 15
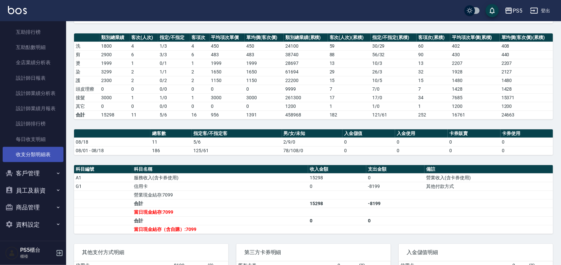
scroll to position [124, 0]
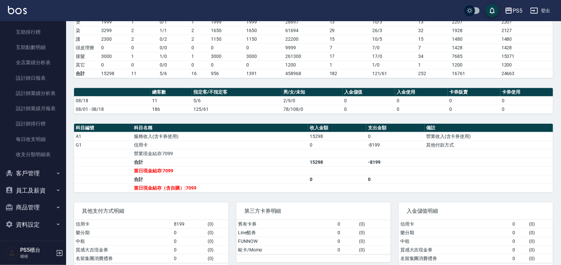
click at [21, 185] on button "員工及薪資" at bounding box center [33, 190] width 61 height 17
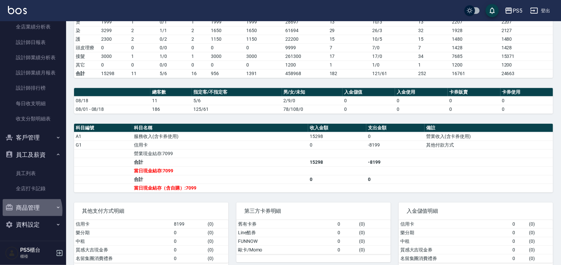
click at [27, 210] on button "商品管理" at bounding box center [33, 207] width 61 height 17
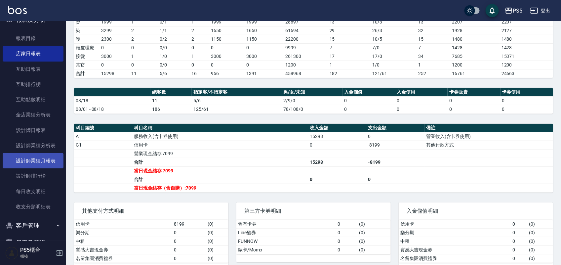
scroll to position [40, 0]
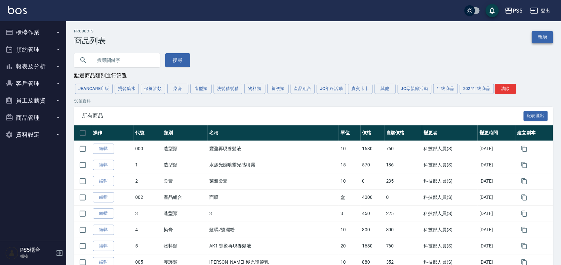
click at [546, 36] on link "新增" at bounding box center [542, 37] width 21 height 12
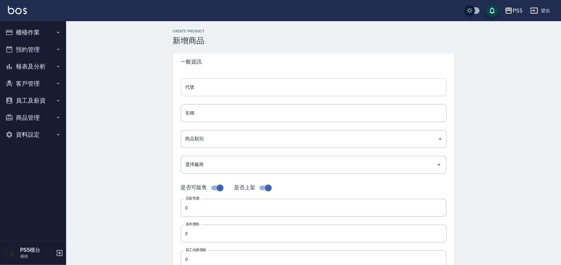
click at [228, 86] on input "代號" at bounding box center [314, 87] width 266 height 18
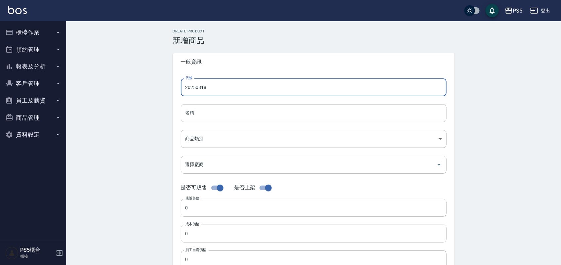
type input "20250818"
click at [192, 113] on input "名稱" at bounding box center [314, 113] width 266 height 18
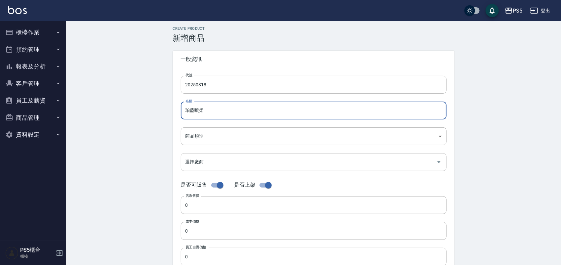
scroll to position [83, 0]
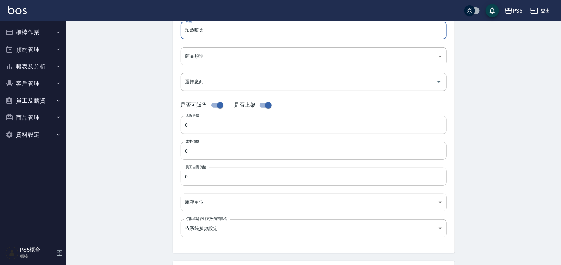
type input "珀藍噴柔"
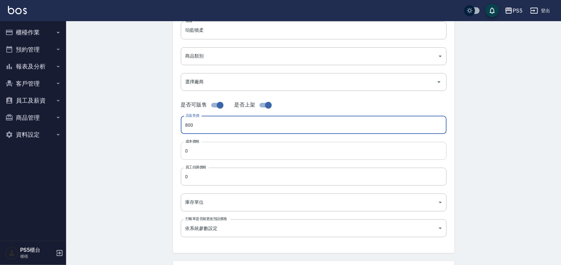
type input "800"
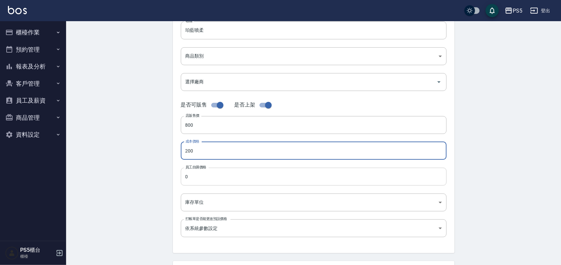
type input "200"
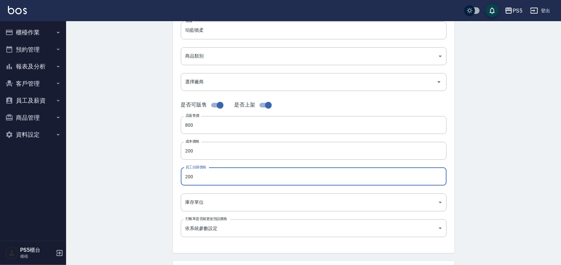
type input "200"
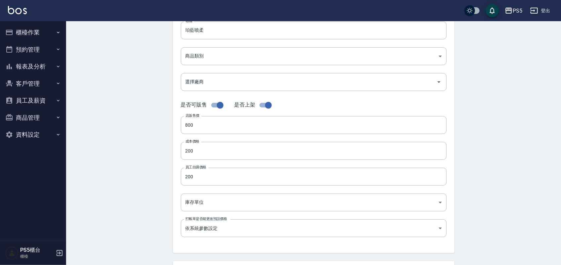
click at [161, 141] on div "Create Product 新增商品 一般資訊 代號 20250818 代號 名稱 珀藍噴柔 名稱 商品類別 ​ 商品類別 選擇廠商 選擇廠商 是否可販…" at bounding box center [313, 155] width 495 height 435
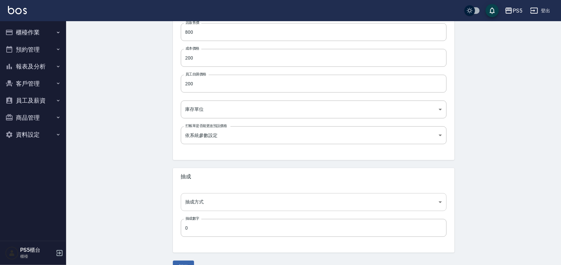
scroll to position [191, 0]
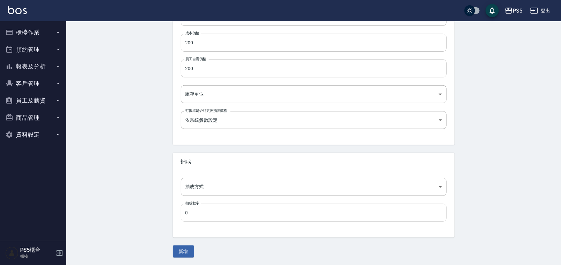
click at [192, 212] on input "0" at bounding box center [314, 213] width 266 height 18
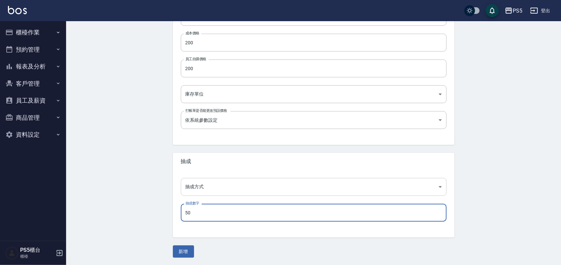
type input "50"
click at [199, 191] on body "PS5 登出 櫃檯作業 打帳單 帳單列表 掛單列表 座位開單 營業儀表板 現金收支登錄 材料自購登錄 每日結帳 排班表 掃碼打卡 預約管理 預約管理 單日預約…" at bounding box center [280, 37] width 561 height 456
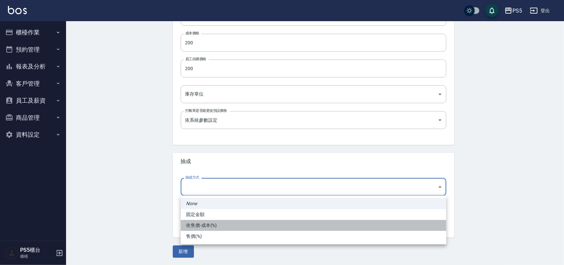
click at [200, 225] on li "依售價-成本(%)" at bounding box center [314, 225] width 266 height 11
type input "byCost"
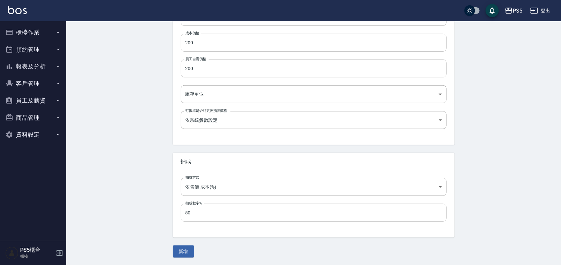
click at [133, 168] on div "Create Product 新增商品 一般資訊 代號 20250818 代號 名稱 珀藍噴柔 名稱 商品類別 ​ 商品類別 選擇廠商 選擇廠商 是否可販…" at bounding box center [313, 47] width 495 height 435
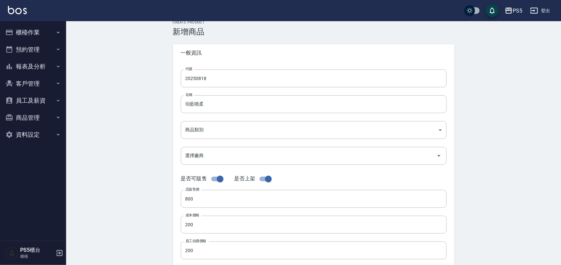
scroll to position [0, 0]
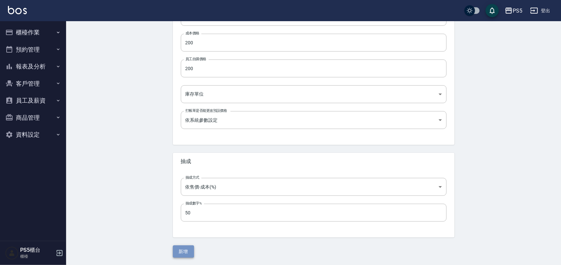
click at [188, 253] on button "新增" at bounding box center [183, 251] width 21 height 12
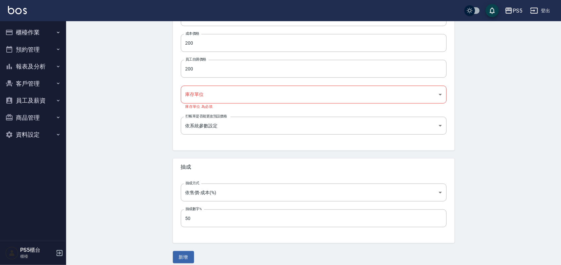
click at [204, 98] on body "PS5 登出 櫃檯作業 打帳單 帳單列表 掛單列表 座位開單 營業儀表板 現金收支登錄 材料自購登錄 每日結帳 排班表 掃碼打卡 預約管理 預約管理 單日預約…" at bounding box center [280, 37] width 561 height 467
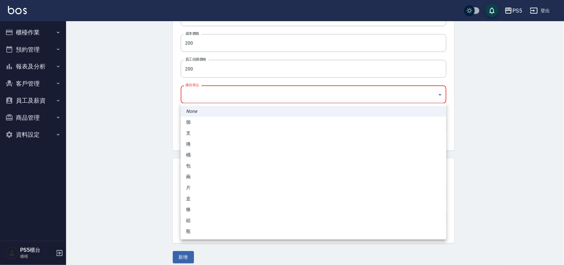
click at [191, 221] on li "組" at bounding box center [314, 220] width 266 height 11
type input "組"
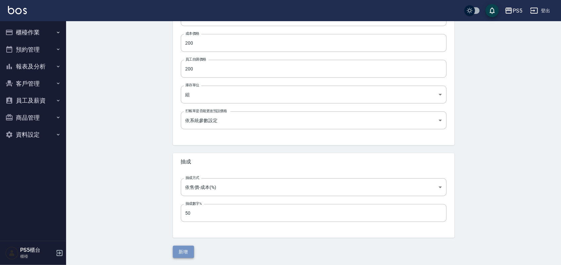
click at [188, 251] on button "新增" at bounding box center [183, 252] width 21 height 12
click at [178, 252] on button "新增" at bounding box center [183, 252] width 21 height 12
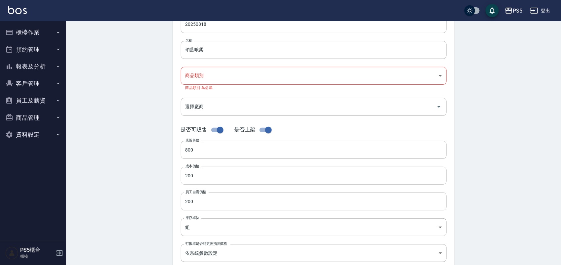
scroll to position [30, 0]
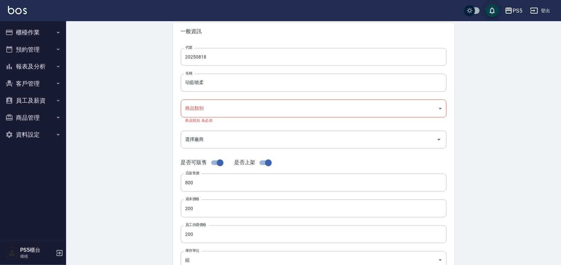
click at [192, 108] on body "PS5 登出 櫃檯作業 打帳單 帳單列表 掛單列表 座位開單 營業儀表板 現金收支登錄 材料自購登錄 每日結帳 排班表 掃碼打卡 預約管理 預約管理 單日預約…" at bounding box center [280, 201] width 561 height 462
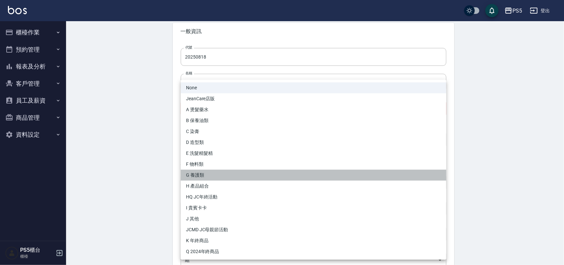
click at [198, 176] on li "G 養護類" at bounding box center [314, 175] width 266 height 11
type input "bedaff13-8297-46bd-bb54-eb03df4c4aee"
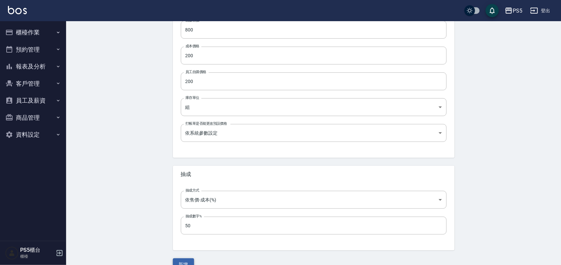
scroll to position [191, 0]
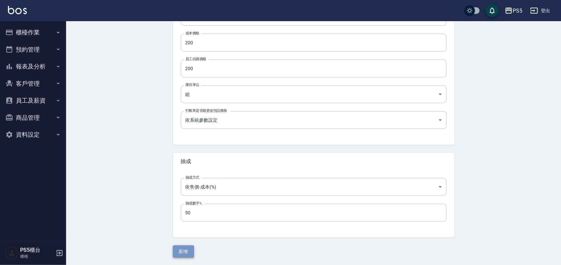
click at [181, 245] on button "新增" at bounding box center [183, 251] width 21 height 12
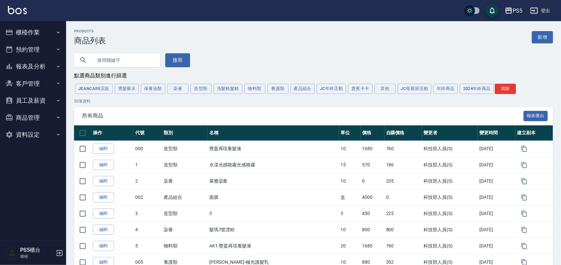
click at [35, 29] on button "櫃檯作業" at bounding box center [33, 32] width 61 height 17
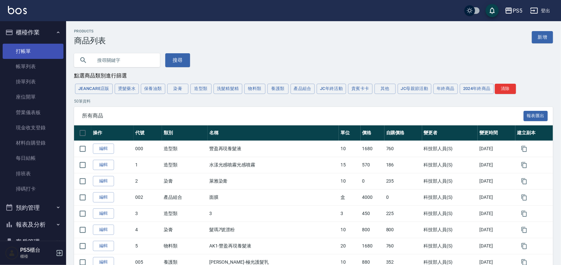
click at [32, 50] on link "打帳單" at bounding box center [33, 51] width 61 height 15
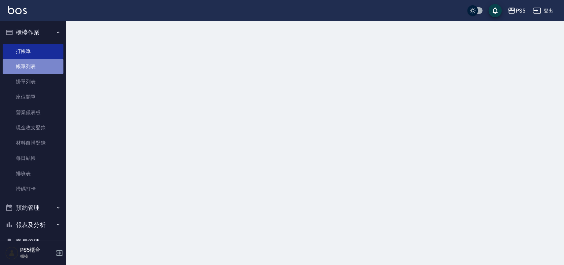
click at [42, 59] on link "帳單列表" at bounding box center [33, 66] width 61 height 15
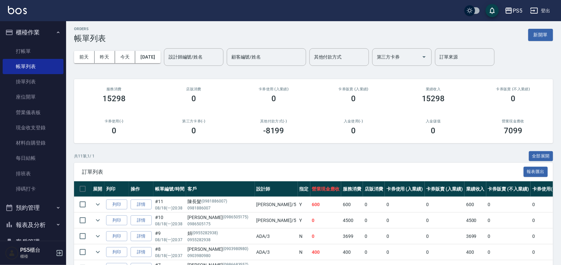
scroll to position [41, 0]
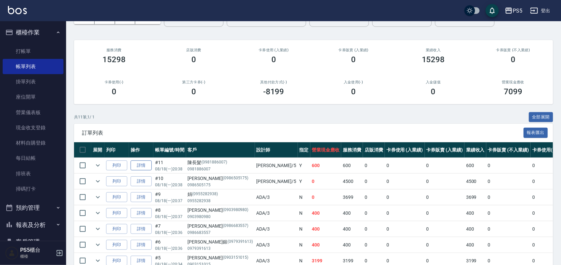
click at [141, 165] on link "詳情" at bounding box center [141, 165] width 21 height 10
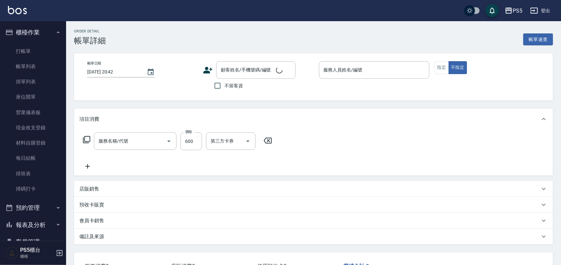
type input "2025/08/18 20:38"
type input "Jolie-5"
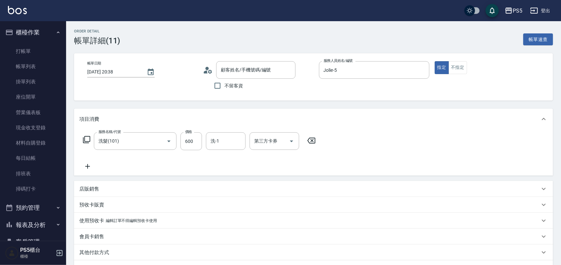
type input "洗髮(101)"
type input "陳長髮/0981886007/0981886007"
click at [116, 182] on div "店販銷售 服務人員姓名/編號 服務人員姓名/編號 商品代號/名稱 商品代號/名稱" at bounding box center [313, 189] width 479 height 16
click at [116, 182] on div "店販銷售" at bounding box center [313, 189] width 479 height 16
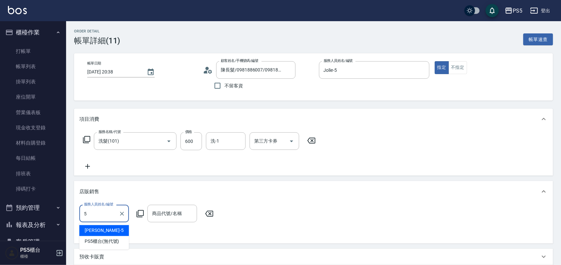
type input "Jolie-5"
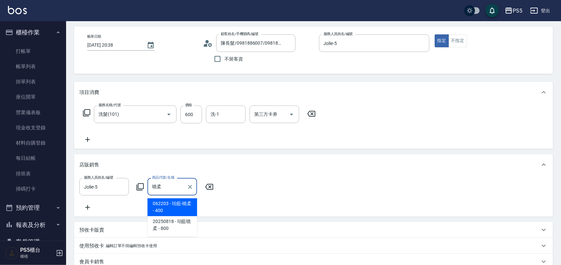
scroll to position [41, 0]
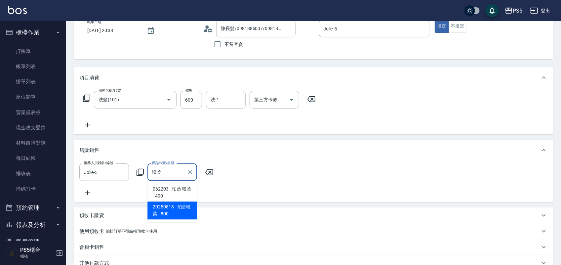
click at [176, 210] on span "20250818 - 珀藍噴柔 - 800" at bounding box center [172, 211] width 50 height 18
type input "珀藍噴柔"
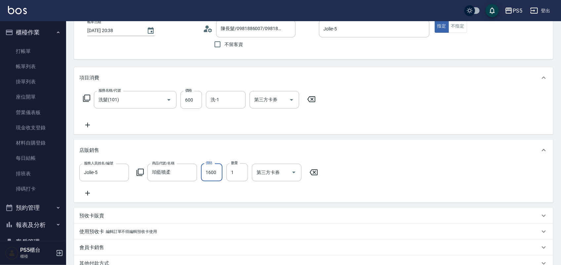
type input "1600"
click at [354, 135] on div "項目消費 服務名稱/代號 洗髮(101) 服務名稱/代號 價格 600 價格 洗-1 洗-1 第三方卡券 第三方卡券 店販銷售 服務人員姓名/編號 Jolie…" at bounding box center [313, 177] width 479 height 220
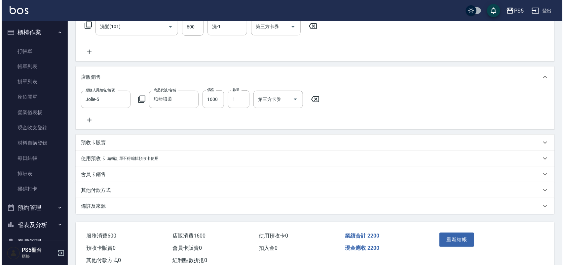
scroll to position [141, 0]
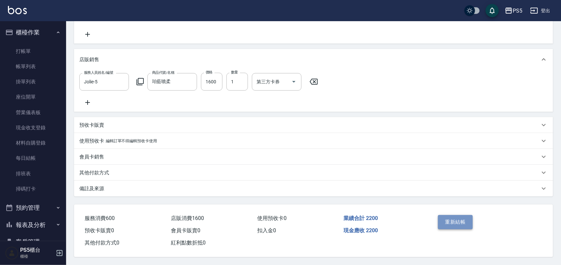
click at [448, 221] on button "重新結帳" at bounding box center [455, 222] width 35 height 14
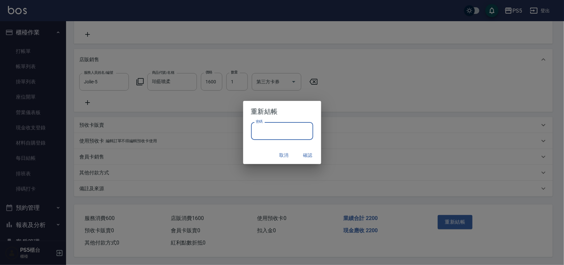
click at [289, 135] on input "密碼" at bounding box center [282, 131] width 62 height 18
type input "****"
click at [313, 150] on button "確認" at bounding box center [308, 155] width 21 height 12
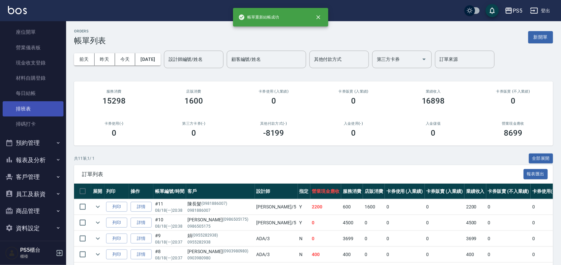
scroll to position [68, 0]
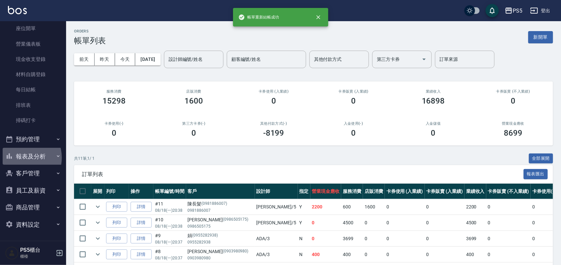
click at [21, 157] on button "報表及分析" at bounding box center [33, 156] width 61 height 17
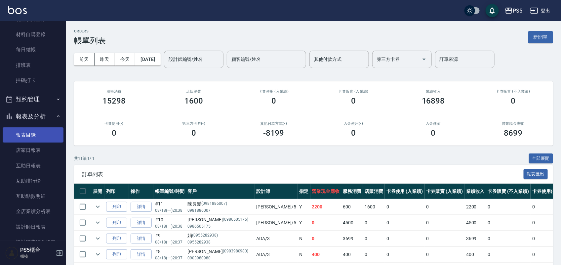
scroll to position [151, 0]
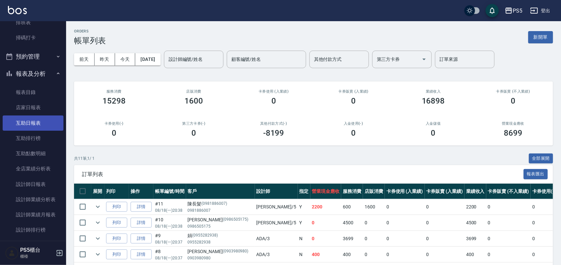
click at [37, 121] on link "互助日報表" at bounding box center [33, 122] width 61 height 15
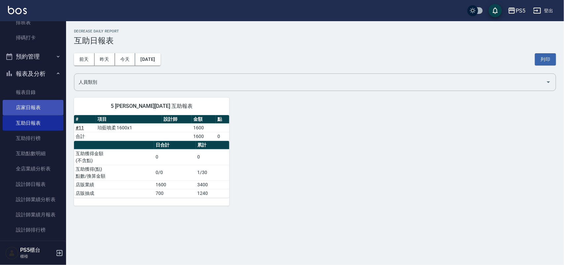
click at [40, 102] on link "店家日報表" at bounding box center [33, 107] width 61 height 15
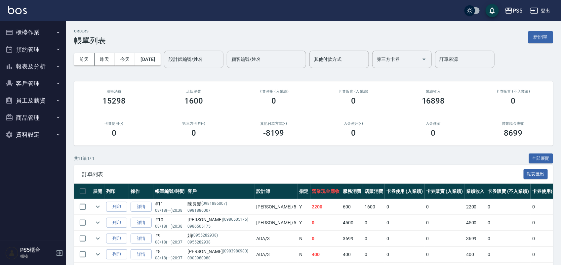
click at [189, 57] on input "設計師編號/姓名" at bounding box center [194, 60] width 54 height 12
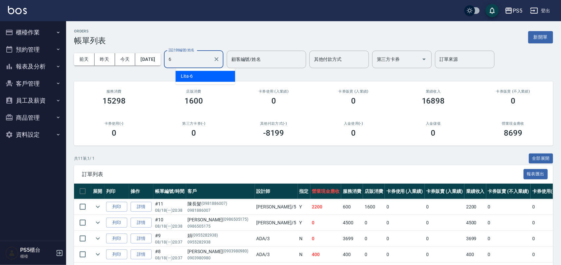
type input "Lita-6"
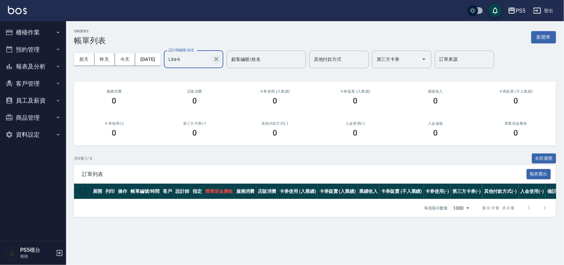
click at [220, 59] on icon "Clear" at bounding box center [216, 59] width 7 height 7
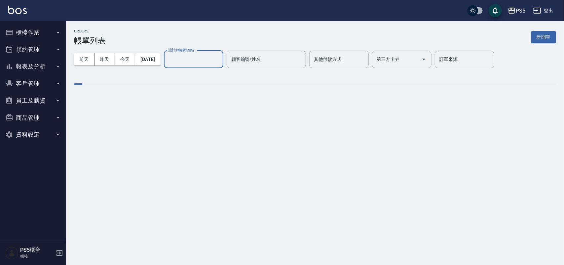
click at [209, 58] on input "設計師編號/姓名" at bounding box center [194, 60] width 54 height 12
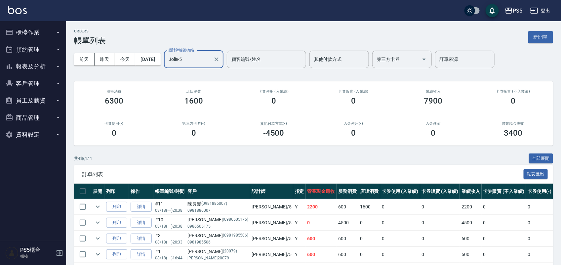
type input "Jolie-5"
click at [31, 31] on button "櫃檯作業" at bounding box center [33, 32] width 61 height 17
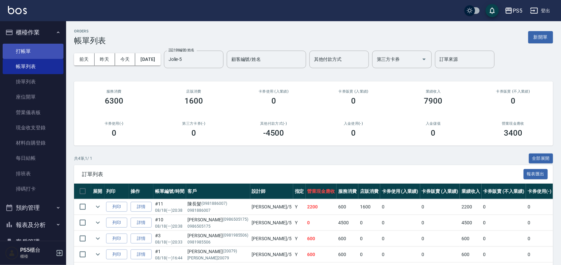
click at [32, 48] on link "打帳單" at bounding box center [33, 51] width 61 height 15
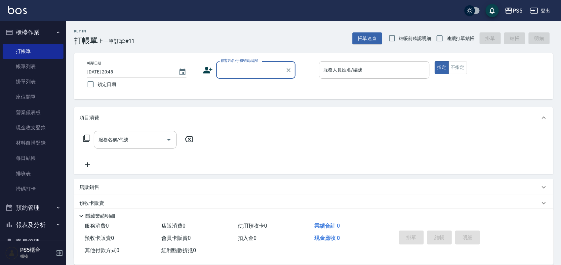
click at [246, 65] on input "顧客姓名/手機號碼/編號" at bounding box center [250, 70] width 63 height 12
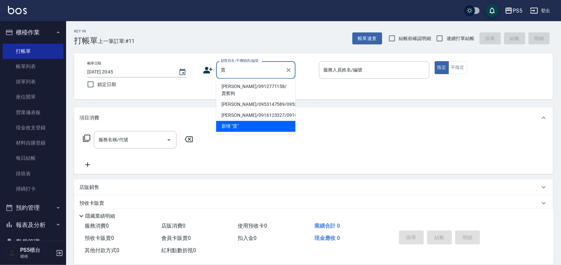
click at [254, 82] on li "陳亭/0912771158/貴賓狗" at bounding box center [255, 90] width 79 height 18
type input "陳亭/0912771158/貴賓狗"
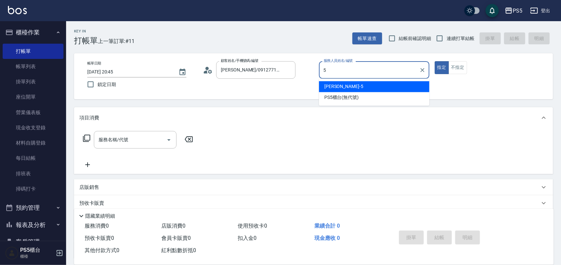
type input "Jolie-5"
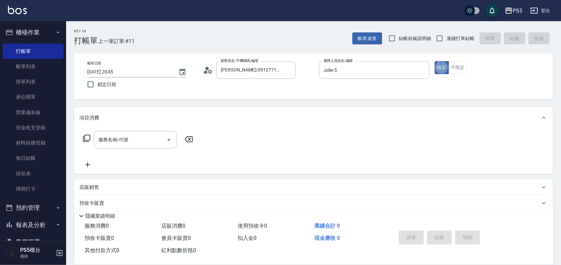
type button "true"
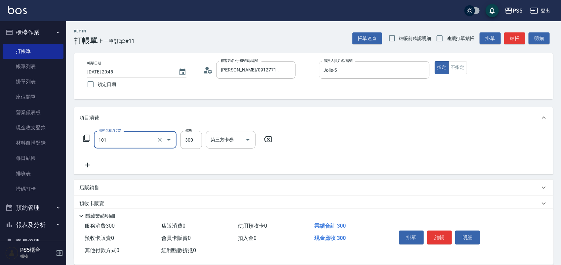
type input "洗髮(101)"
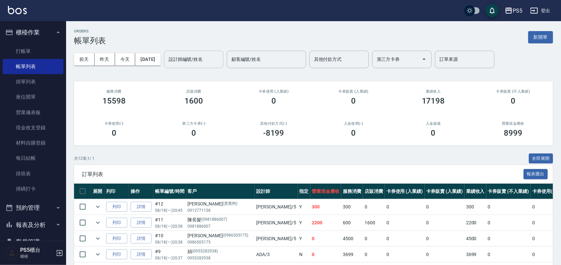
click at [195, 57] on input "設計師編號/姓名" at bounding box center [194, 60] width 54 height 12
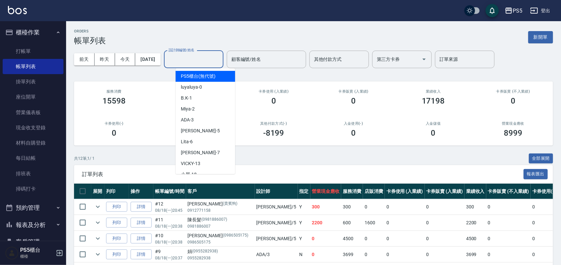
type input "6"
type input "ADA-3"
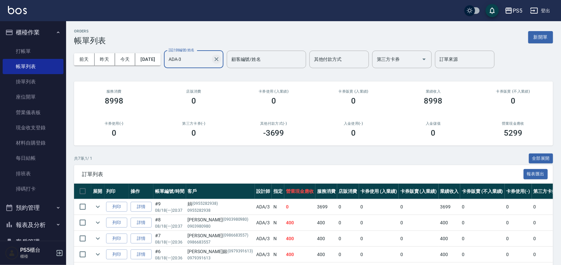
click at [220, 59] on icon "Clear" at bounding box center [216, 59] width 7 height 7
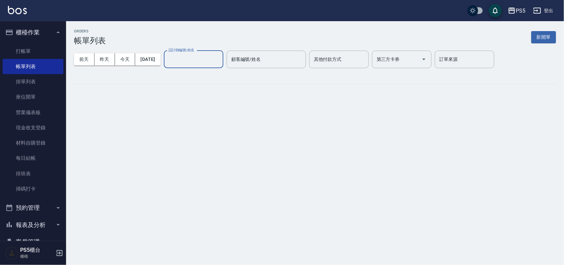
click at [221, 57] on input "設計師編號/姓名" at bounding box center [194, 60] width 54 height 12
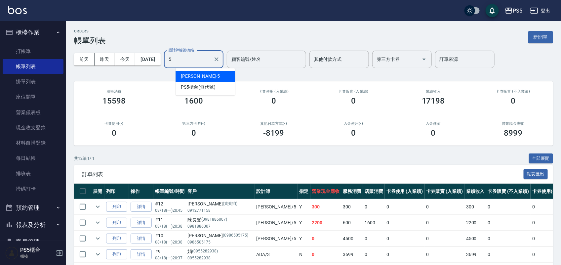
type input "Jolie-5"
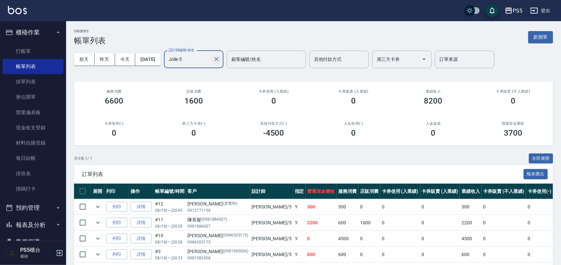
drag, startPoint x: 230, startPoint y: 60, endPoint x: 222, endPoint y: 55, distance: 9.8
click at [220, 60] on icon "Clear" at bounding box center [216, 59] width 7 height 7
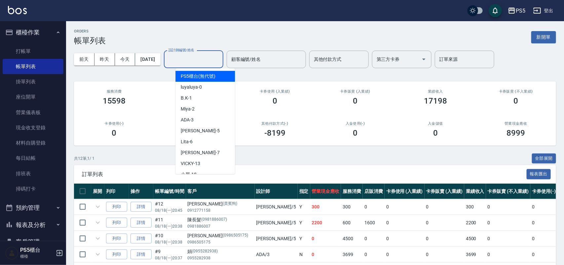
click at [217, 54] on input "設計師編號/姓名" at bounding box center [194, 60] width 54 height 12
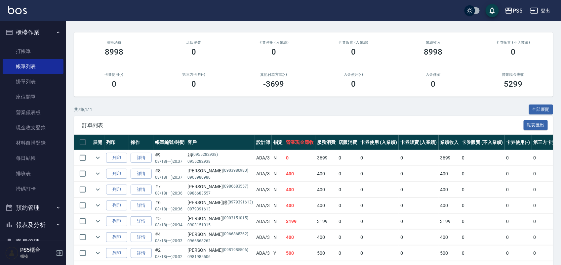
scroll to position [78, 0]
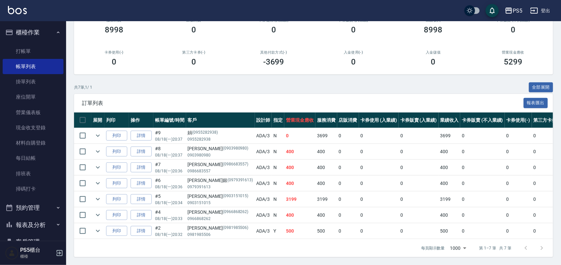
type input "ADA-3"
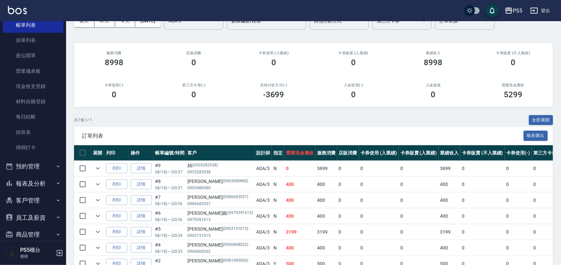
scroll to position [0, 0]
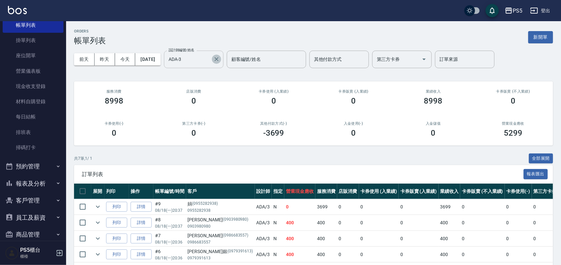
click at [220, 57] on icon "Clear" at bounding box center [216, 59] width 7 height 7
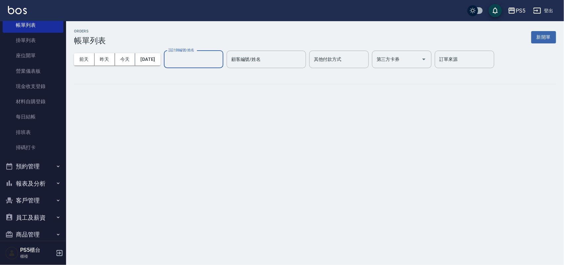
click at [218, 58] on input "設計師編號/姓名" at bounding box center [194, 60] width 54 height 12
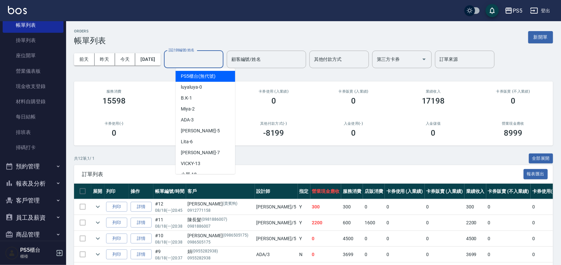
type input "6"
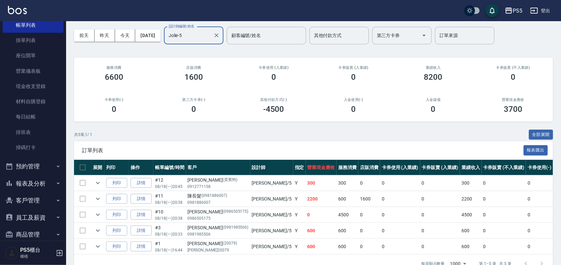
scroll to position [46, 0]
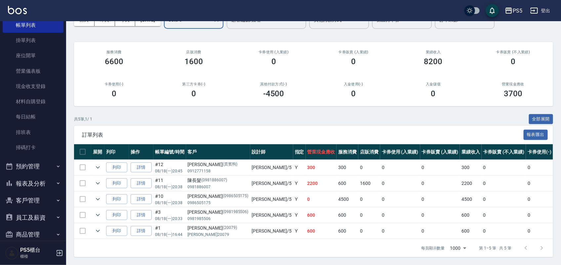
type input "Jolie-5"
click at [29, 179] on button "報表及分析" at bounding box center [33, 183] width 61 height 17
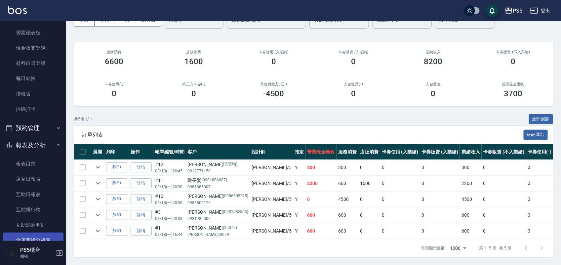
scroll to position [124, 0]
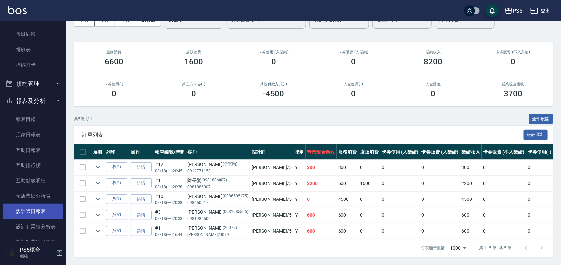
click at [29, 211] on link "設計師日報表" at bounding box center [33, 211] width 61 height 15
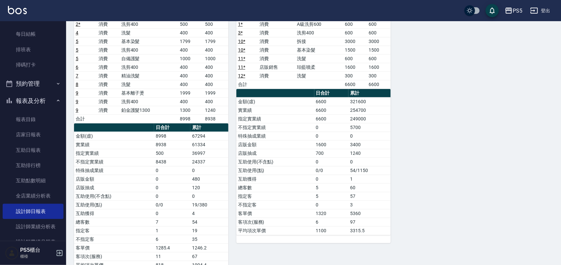
scroll to position [83, 0]
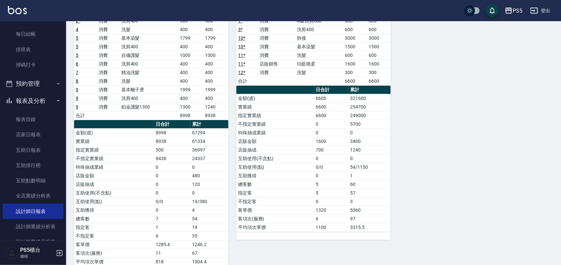
drag, startPoint x: 367, startPoint y: 40, endPoint x: 370, endPoint y: 36, distance: 5.5
drag, startPoint x: 371, startPoint y: 35, endPoint x: 517, endPoint y: 47, distance: 146.3
click at [517, 47] on div "3 ADA 朱靜慧 08/18/2025 日報表 單號 類別 項目 金額 業績 2 * 消費 洗剪400 500 500 4 消費 洗髮 400 400 5 …" at bounding box center [309, 128] width 487 height 291
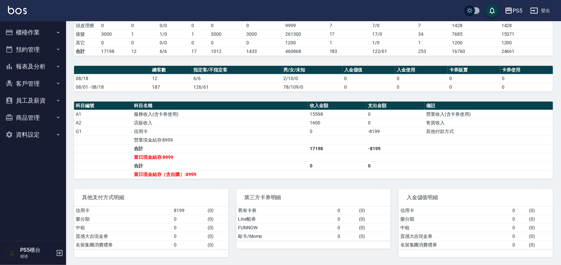
scroll to position [148, 0]
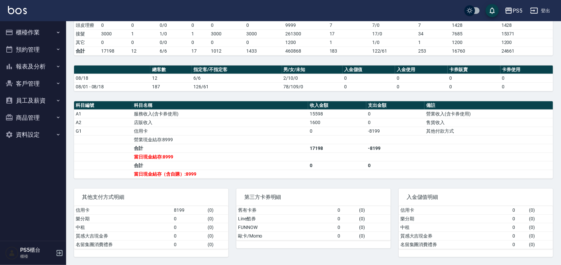
click at [41, 29] on button "櫃檯作業" at bounding box center [33, 32] width 61 height 17
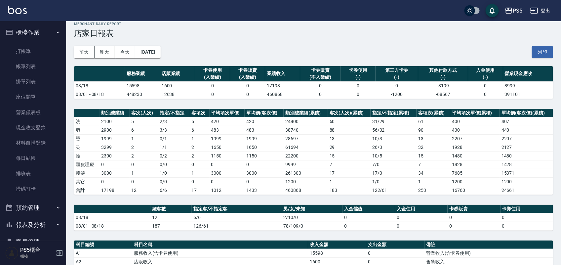
scroll to position [0, 0]
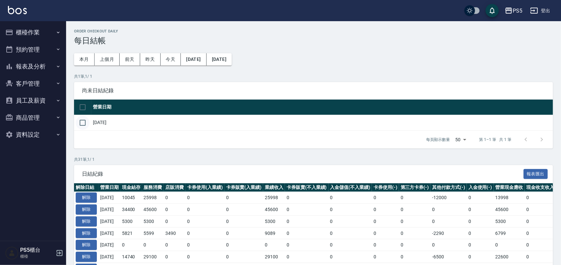
click at [82, 123] on input "checkbox" at bounding box center [83, 123] width 14 height 14
checkbox input "true"
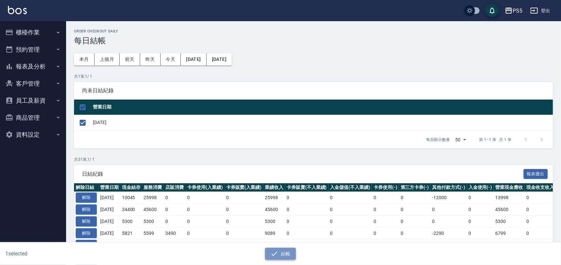
click at [277, 254] on icon "button" at bounding box center [274, 254] width 8 height 8
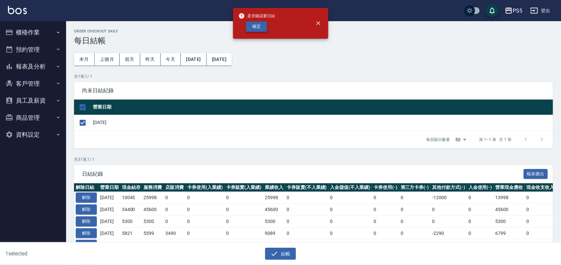
click at [259, 27] on button "確定" at bounding box center [256, 26] width 21 height 10
checkbox input "false"
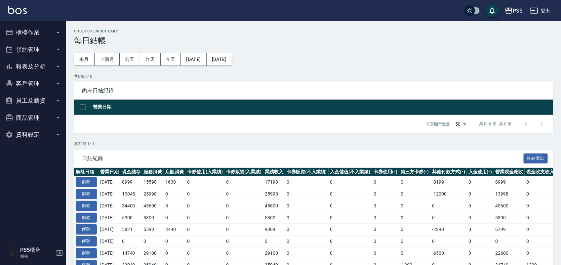
click at [45, 32] on button "櫃檯作業" at bounding box center [33, 32] width 61 height 17
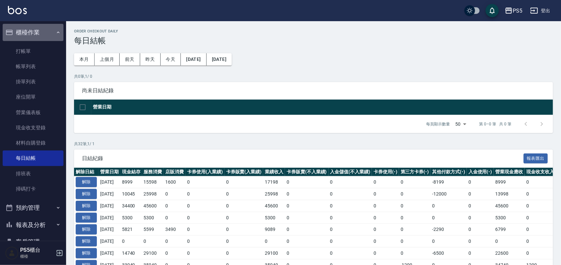
click at [45, 30] on button "櫃檯作業" at bounding box center [33, 32] width 61 height 17
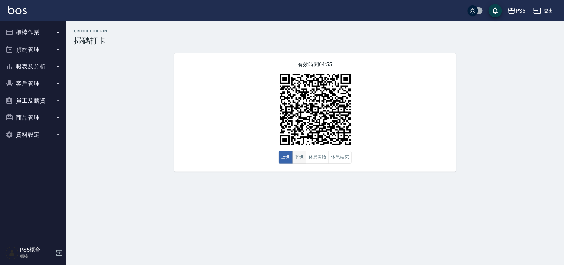
click at [296, 160] on button "下班" at bounding box center [300, 157] width 14 height 13
